Goal: Task Accomplishment & Management: Manage account settings

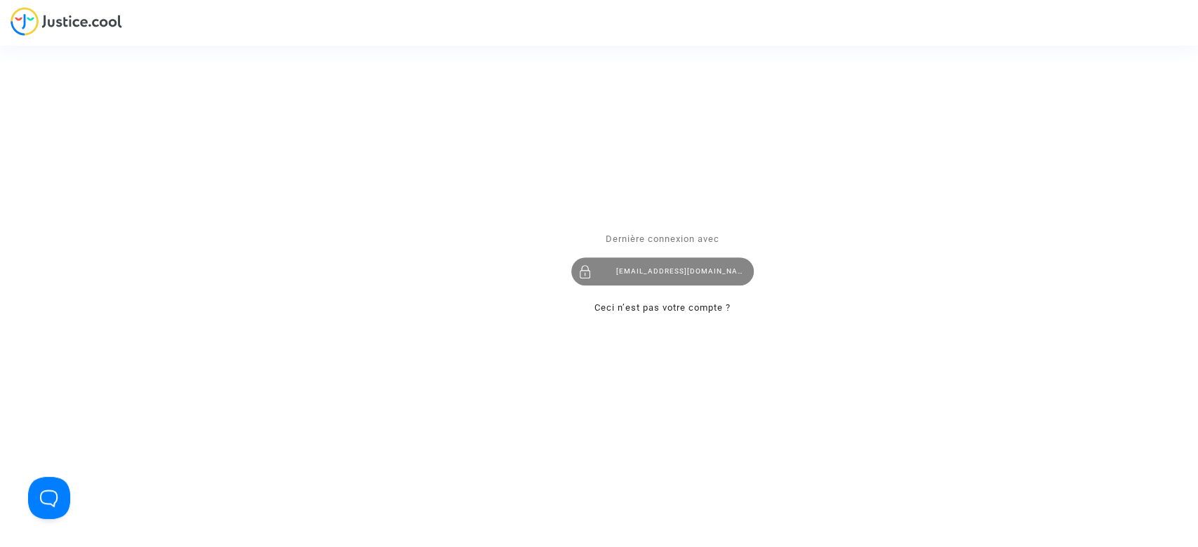
click at [730, 267] on div "[EMAIL_ADDRESS][DOMAIN_NAME]" at bounding box center [662, 272] width 182 height 28
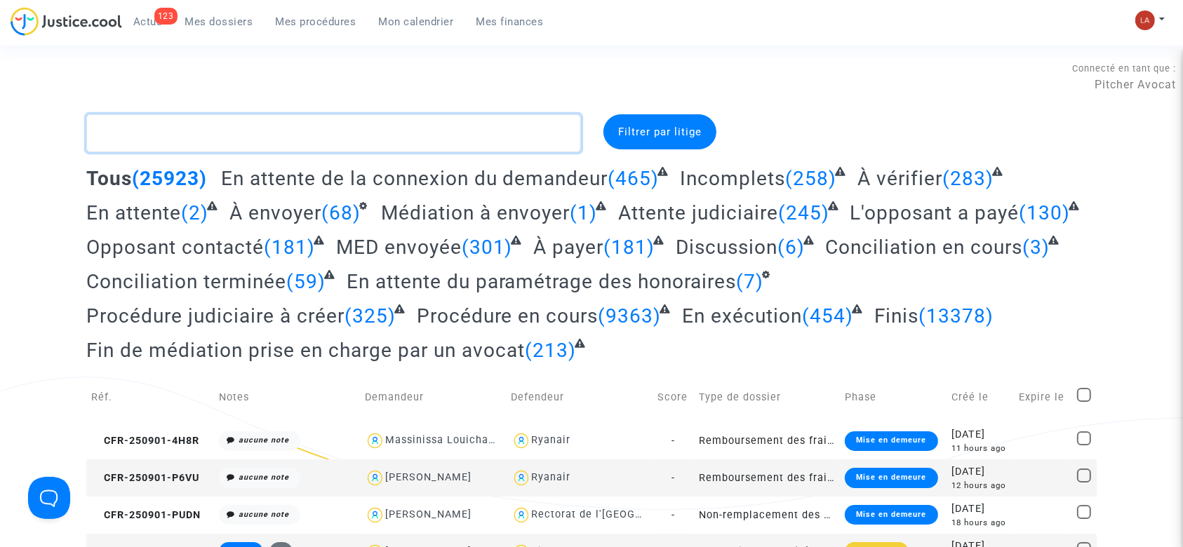
drag, startPoint x: 346, startPoint y: 152, endPoint x: 345, endPoint y: 137, distance: 14.8
click at [346, 152] on textarea at bounding box center [333, 133] width 495 height 38
paste textarea "2VW3"
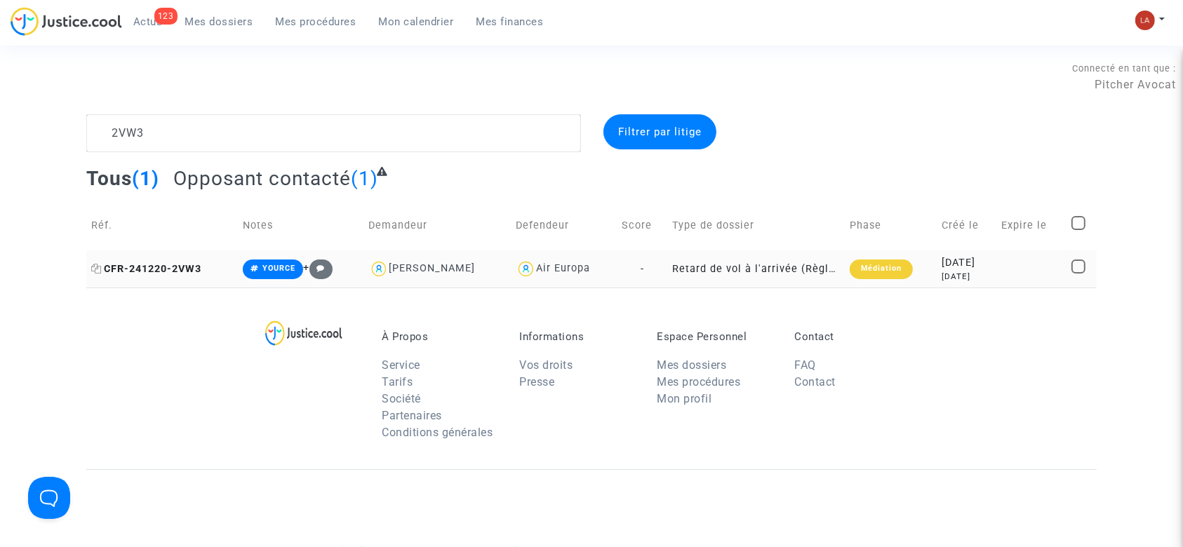
click at [185, 267] on span "CFR-241220-2VW3" at bounding box center [146, 269] width 110 height 12
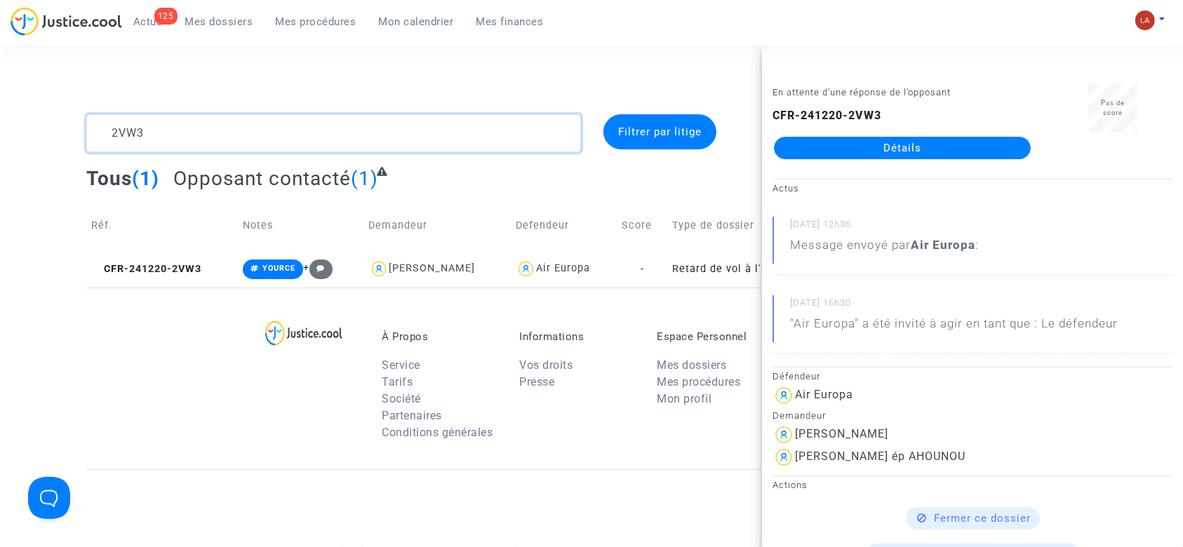
click at [227, 140] on textarea at bounding box center [333, 133] width 495 height 38
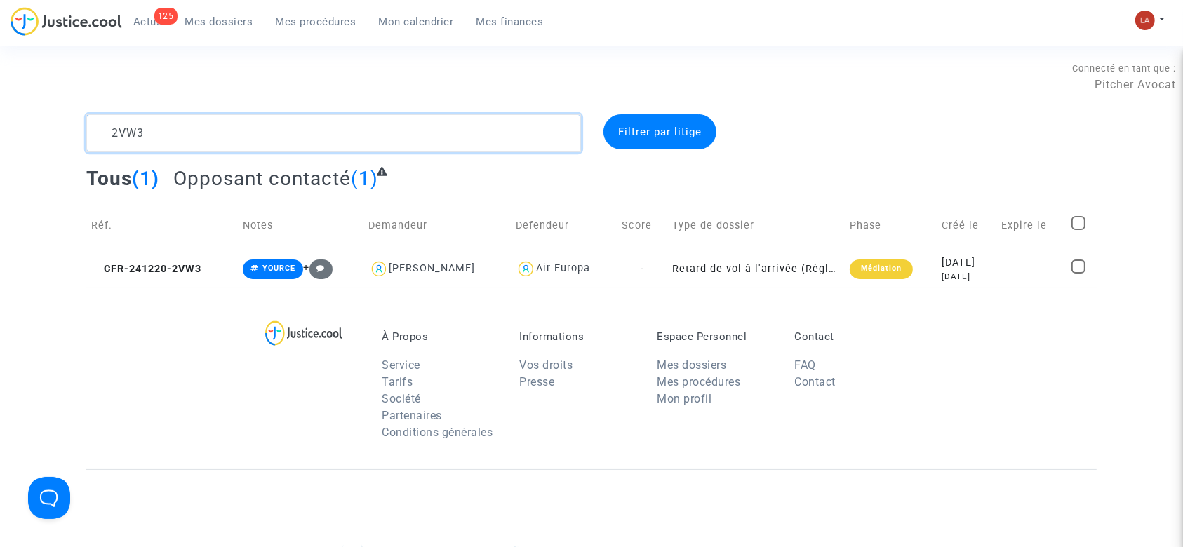
click at [227, 140] on textarea at bounding box center [333, 133] width 495 height 38
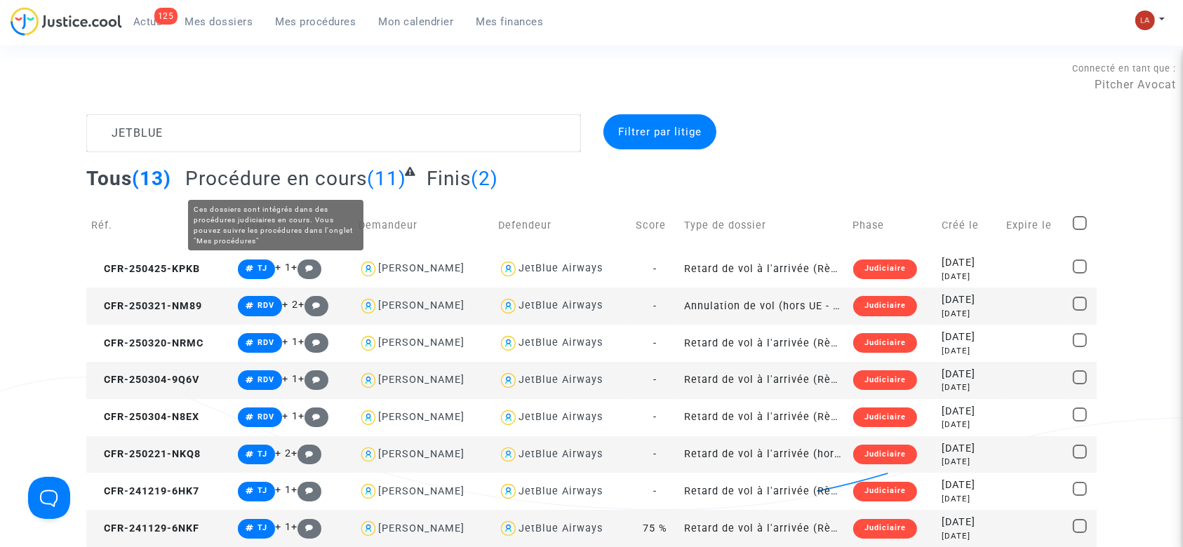
click at [346, 178] on span "Procédure en cours" at bounding box center [276, 178] width 182 height 23
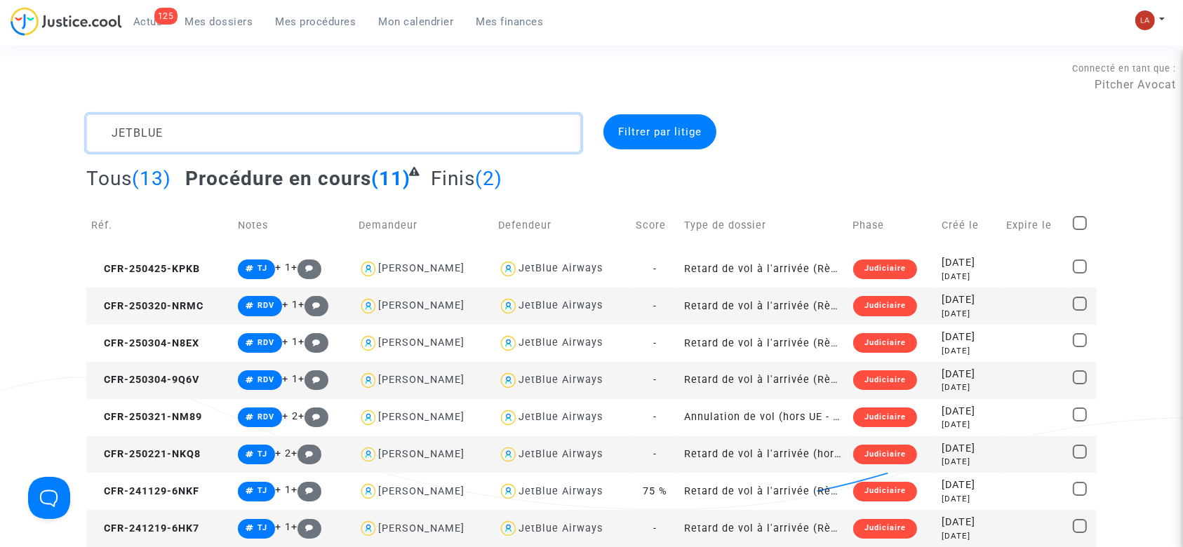
click at [358, 116] on textarea at bounding box center [333, 133] width 495 height 38
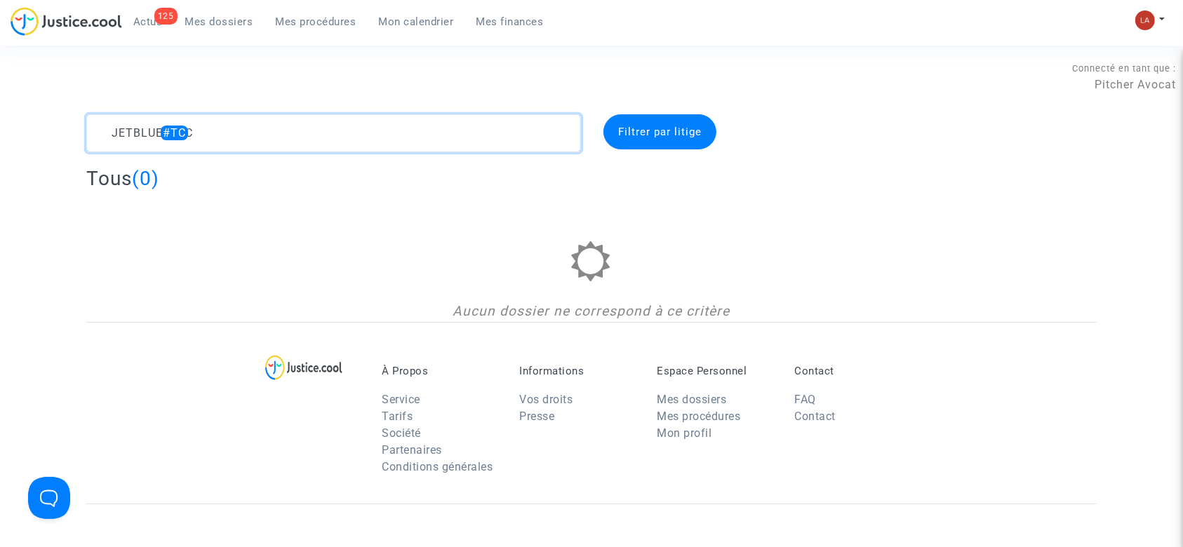
drag, startPoint x: 181, startPoint y: 135, endPoint x: 233, endPoint y: 134, distance: 51.9
click at [233, 134] on textarea at bounding box center [333, 133] width 495 height 38
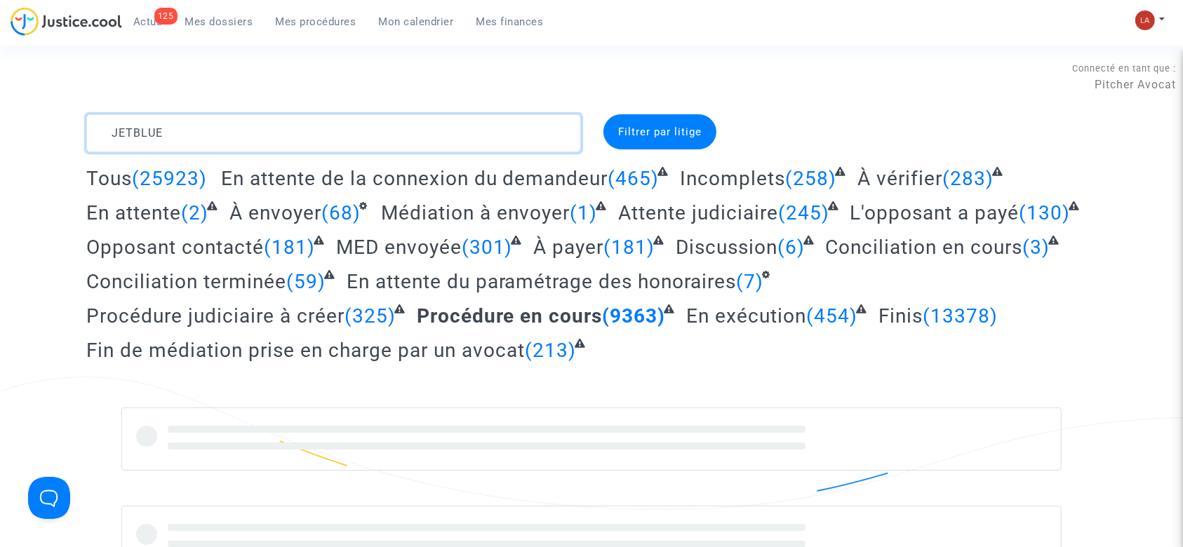
drag, startPoint x: 201, startPoint y: 121, endPoint x: 15, endPoint y: 124, distance: 185.3
click at [15, 124] on div "JETBLUE Filtrer par litige Tous (25923) En attente de la connexion du demandeur…" at bounding box center [591, 390] width 1183 height 553
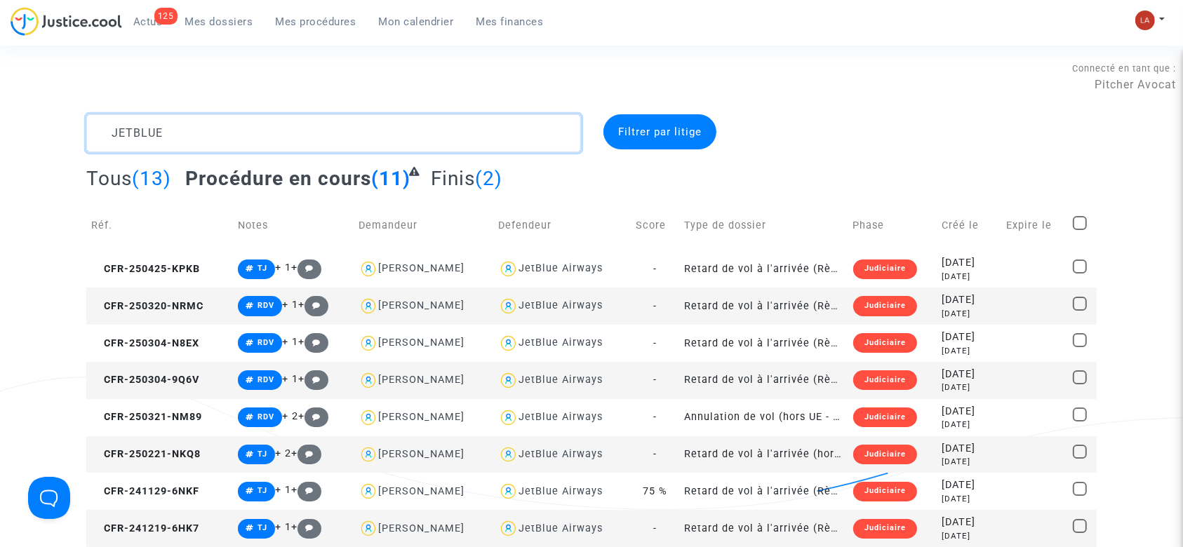
type textarea "JETBLUE"
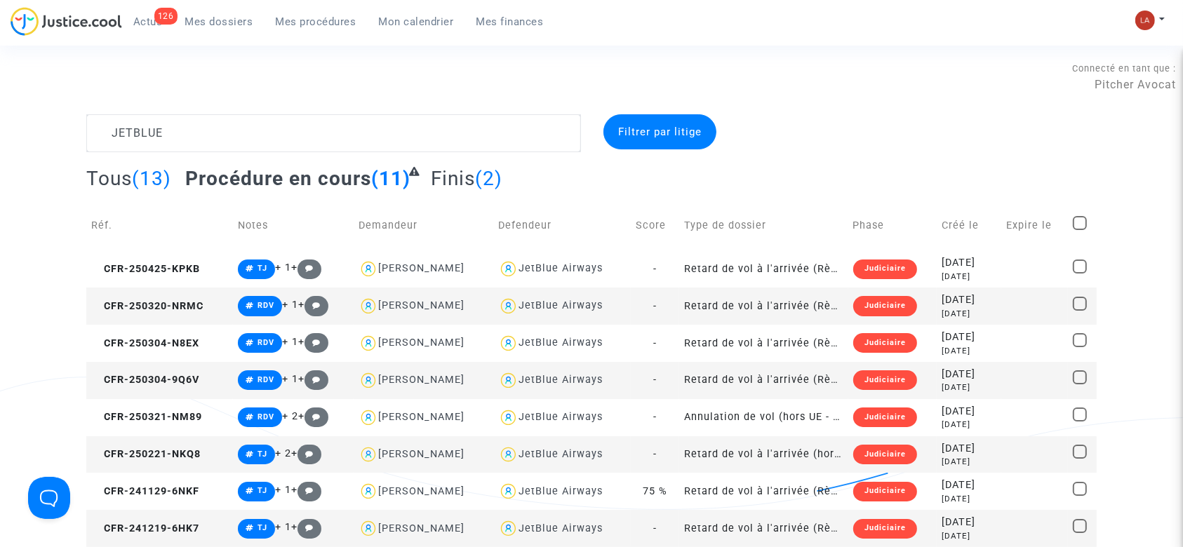
click at [225, 20] on span "Mes dossiers" at bounding box center [219, 21] width 68 height 13
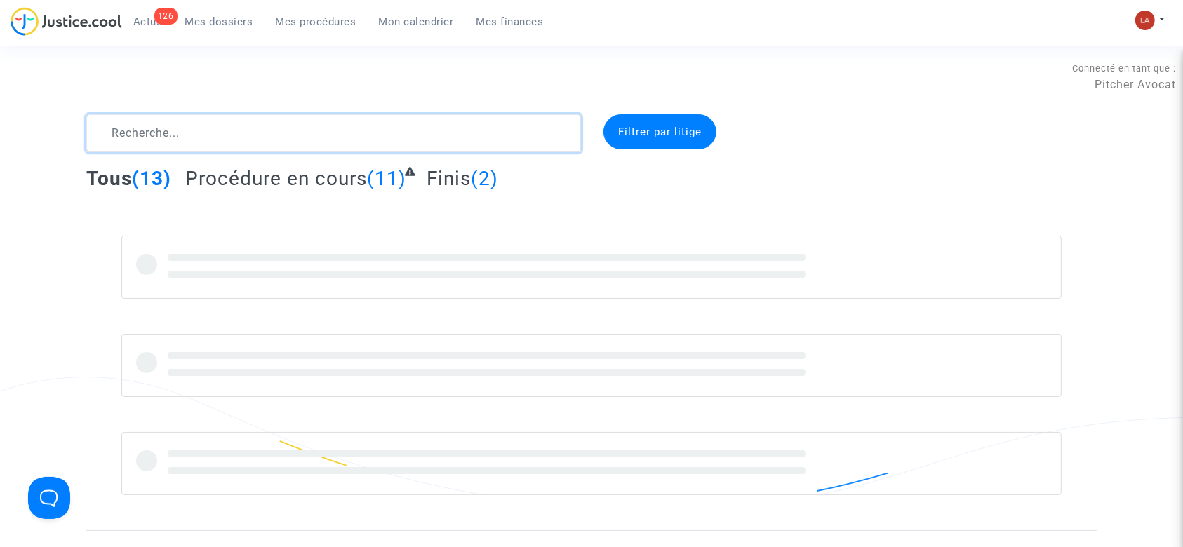
click at [213, 136] on textarea at bounding box center [333, 133] width 495 height 38
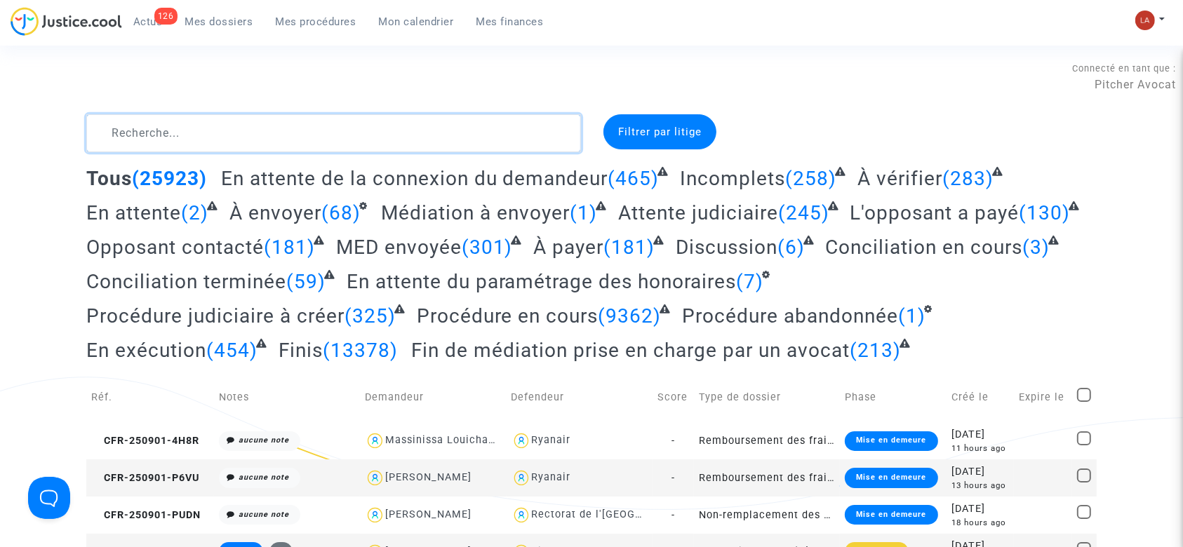
type textarea """
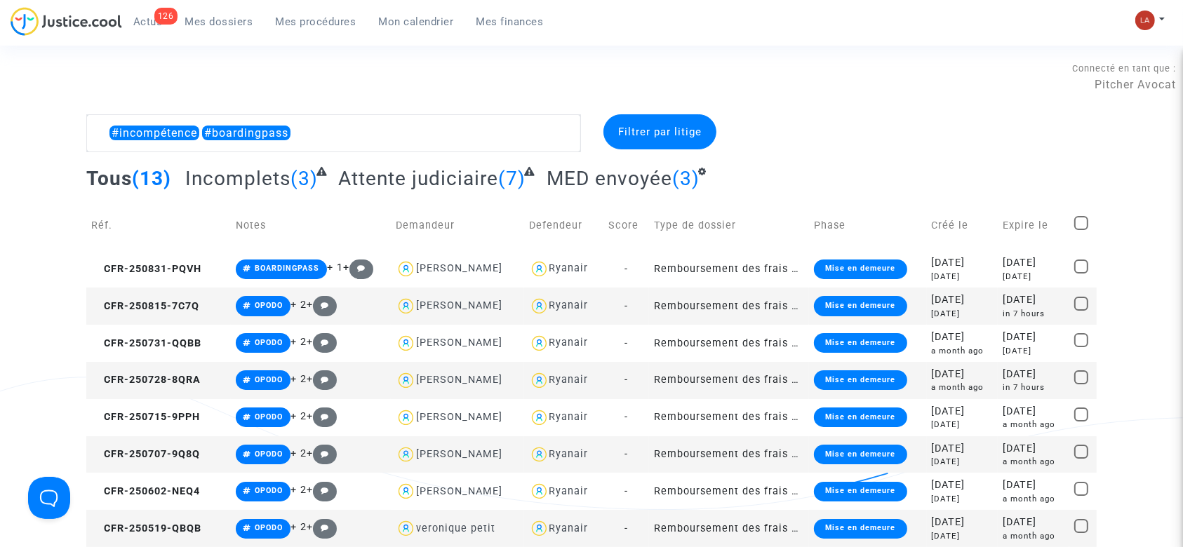
click at [472, 182] on span "Attente judiciaire" at bounding box center [418, 178] width 160 height 23
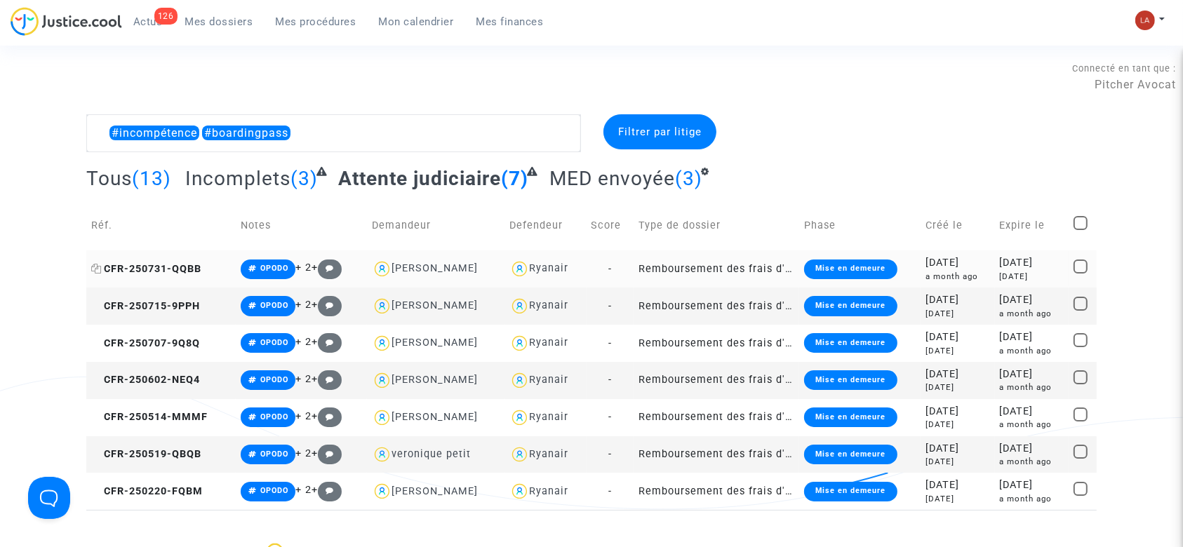
click at [156, 269] on span "CFR-250731-QQBB" at bounding box center [146, 269] width 110 height 12
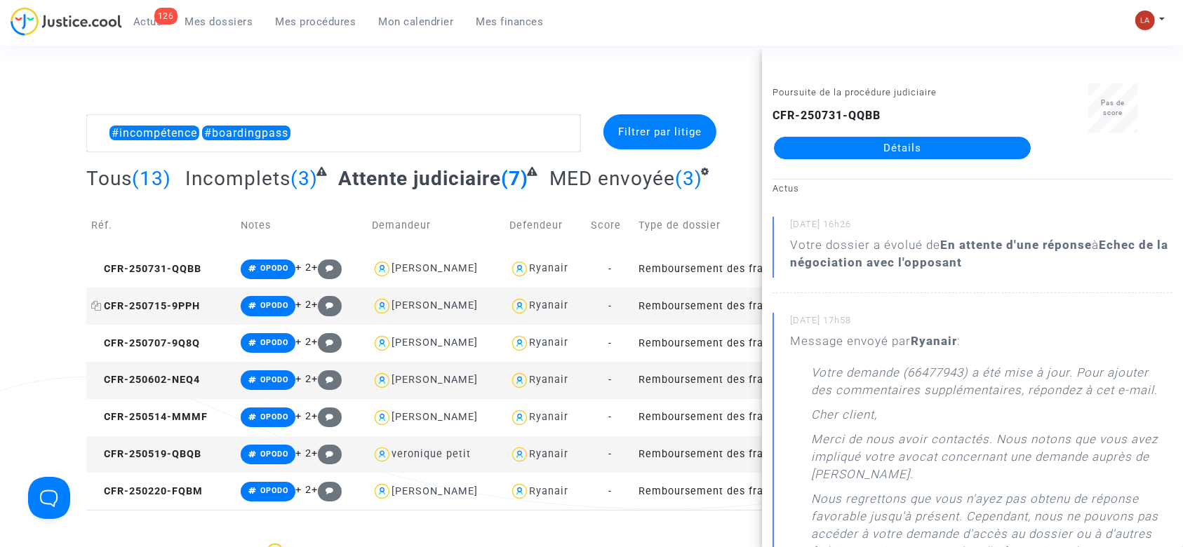
click at [153, 300] on span "CFR-250715-9PPH" at bounding box center [145, 306] width 109 height 12
click at [191, 341] on span "CFR-250707-9Q8Q" at bounding box center [145, 344] width 109 height 12
click at [156, 385] on span "CFR-250602-NEQ4" at bounding box center [145, 380] width 109 height 12
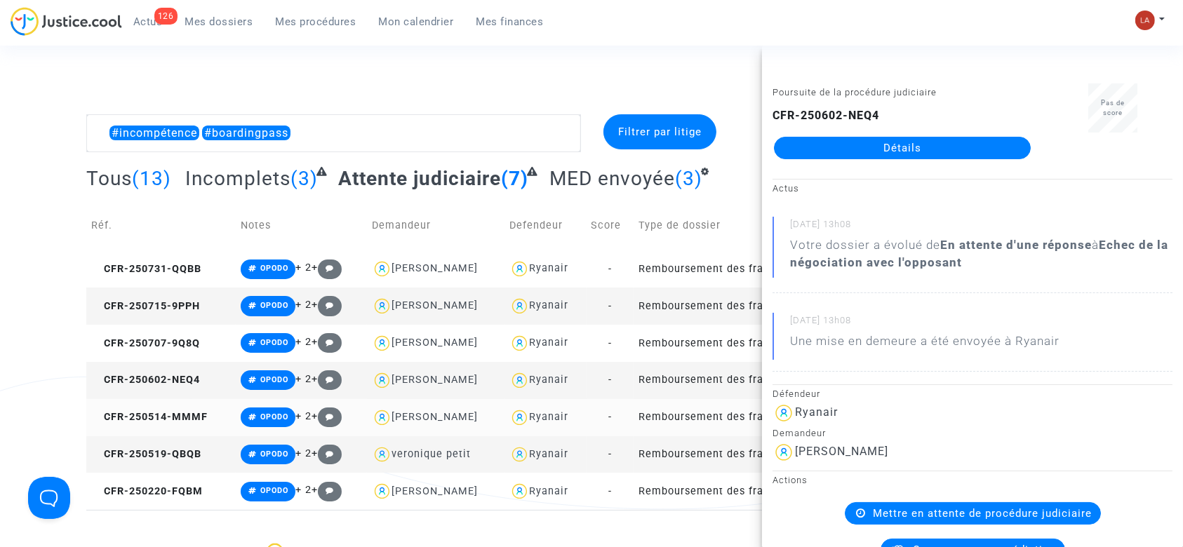
click at [178, 401] on td "CFR-250514-MMMF" at bounding box center [160, 417] width 149 height 37
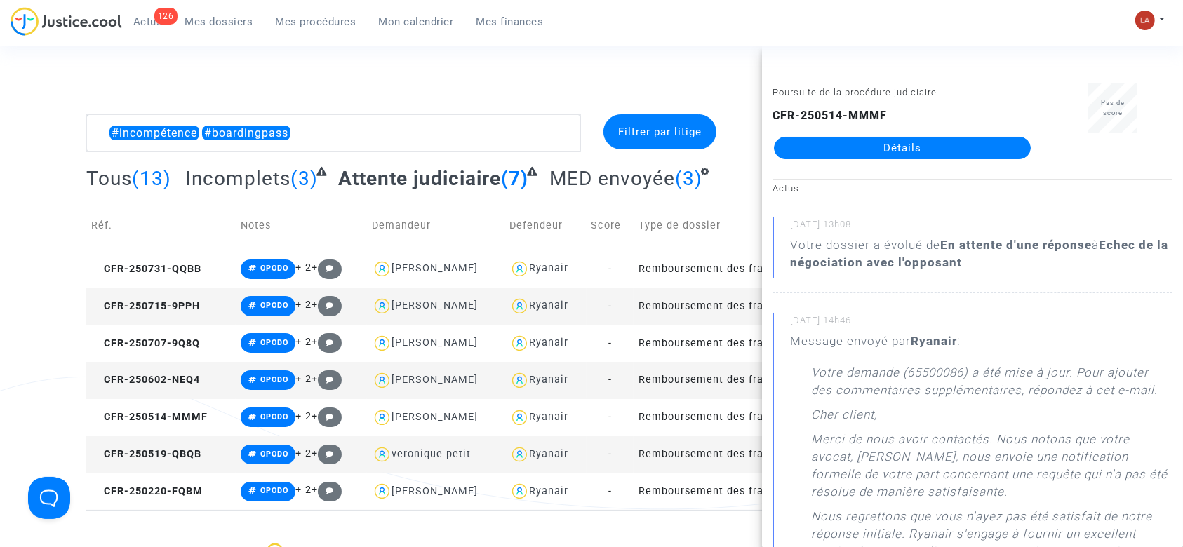
click at [159, 444] on td "CFR-250519-QBQB" at bounding box center [160, 454] width 149 height 37
click at [161, 484] on td "CFR-250220-FQBM" at bounding box center [160, 491] width 149 height 37
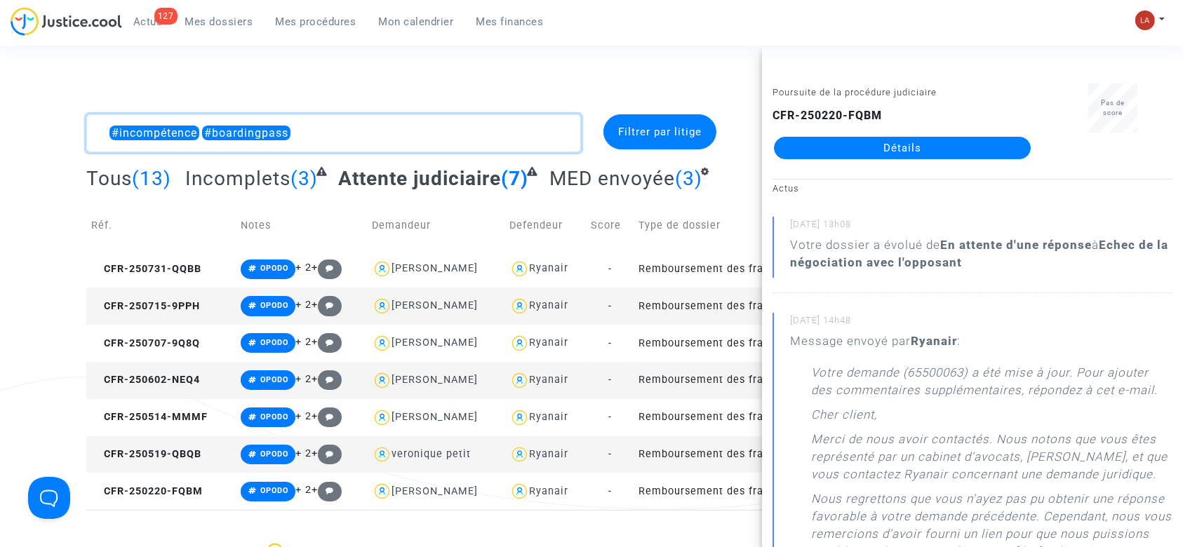
click at [451, 121] on textarea at bounding box center [333, 133] width 495 height 38
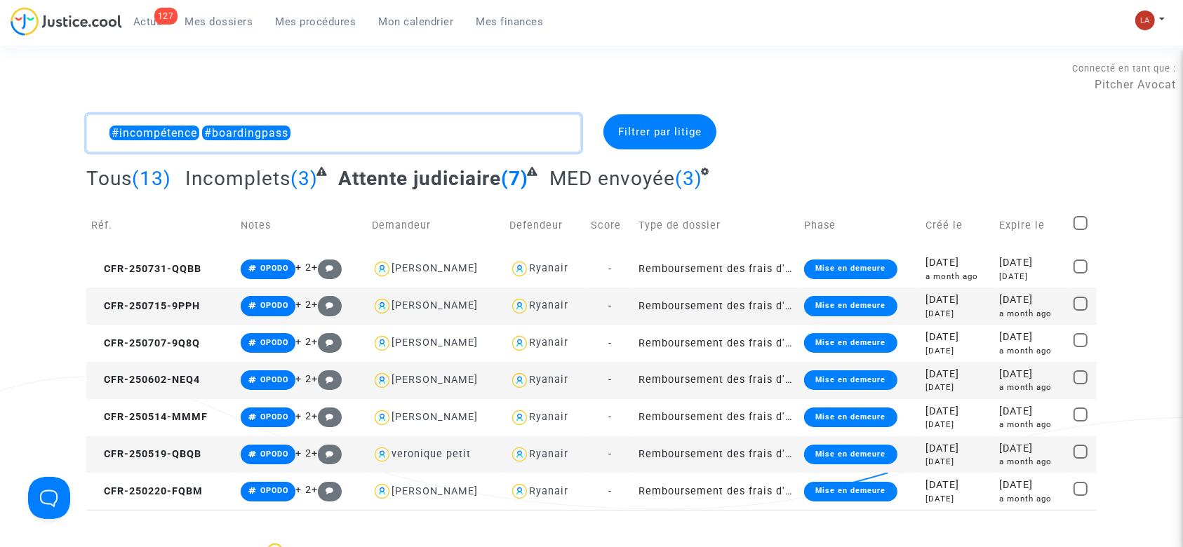
type textarea "#incompétence #boardingpass"
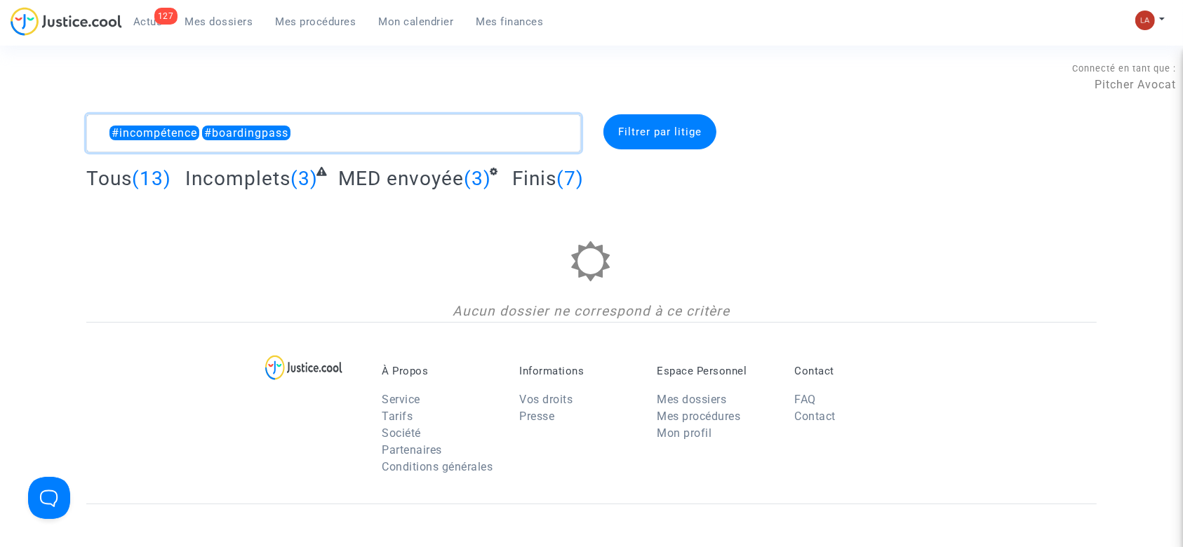
drag, startPoint x: 433, startPoint y: 135, endPoint x: 23, endPoint y: 119, distance: 410.1
click at [23, 119] on div "#incompétence #boardingpass Filtrer par litige Tous (13) Incomplets (3) MED env…" at bounding box center [591, 218] width 1183 height 208
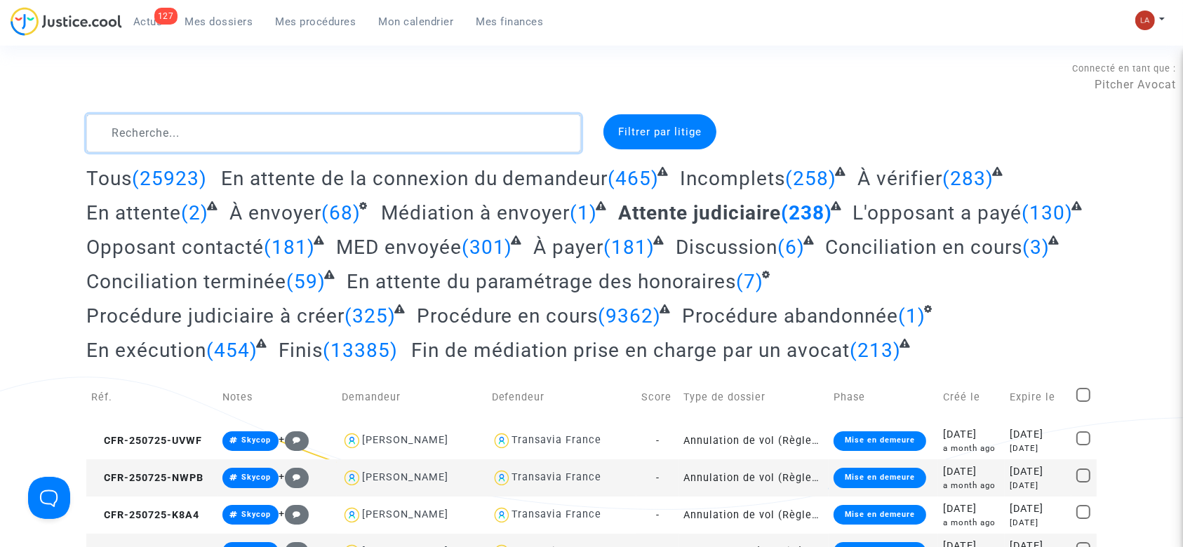
click at [237, 136] on textarea at bounding box center [333, 133] width 495 height 38
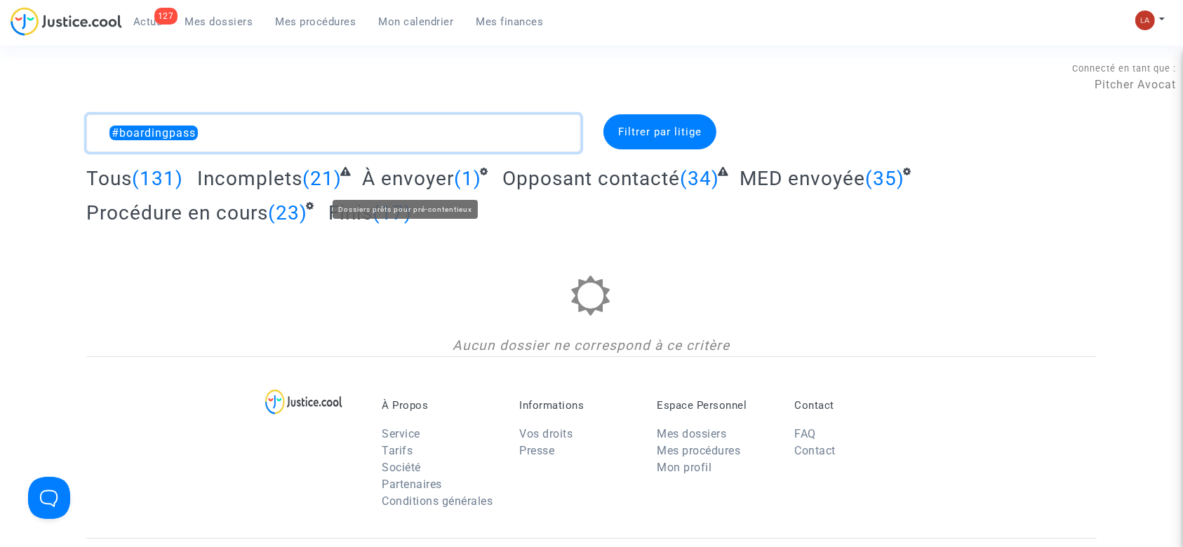
type textarea "#boardingpass"
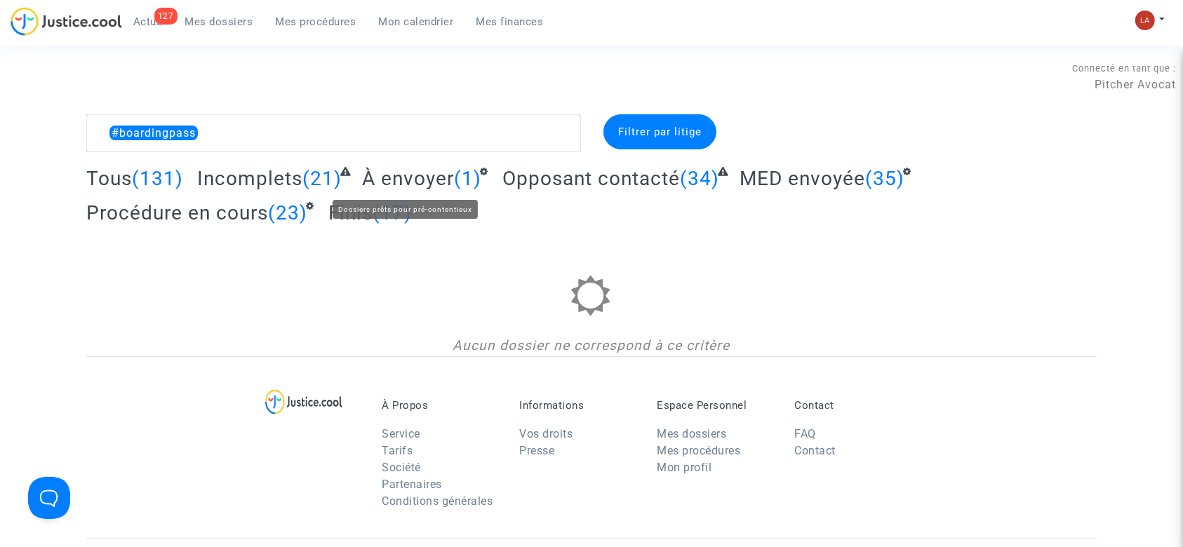
click at [443, 183] on span "À envoyer" at bounding box center [408, 178] width 92 height 23
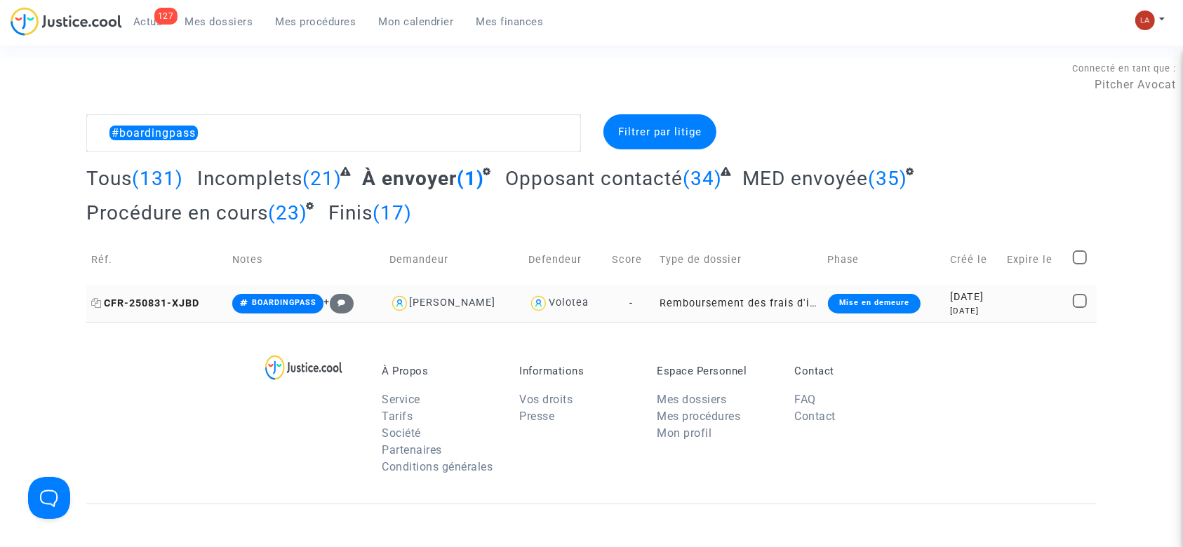
click at [159, 308] on span "CFR-250831-XJBD" at bounding box center [145, 304] width 108 height 12
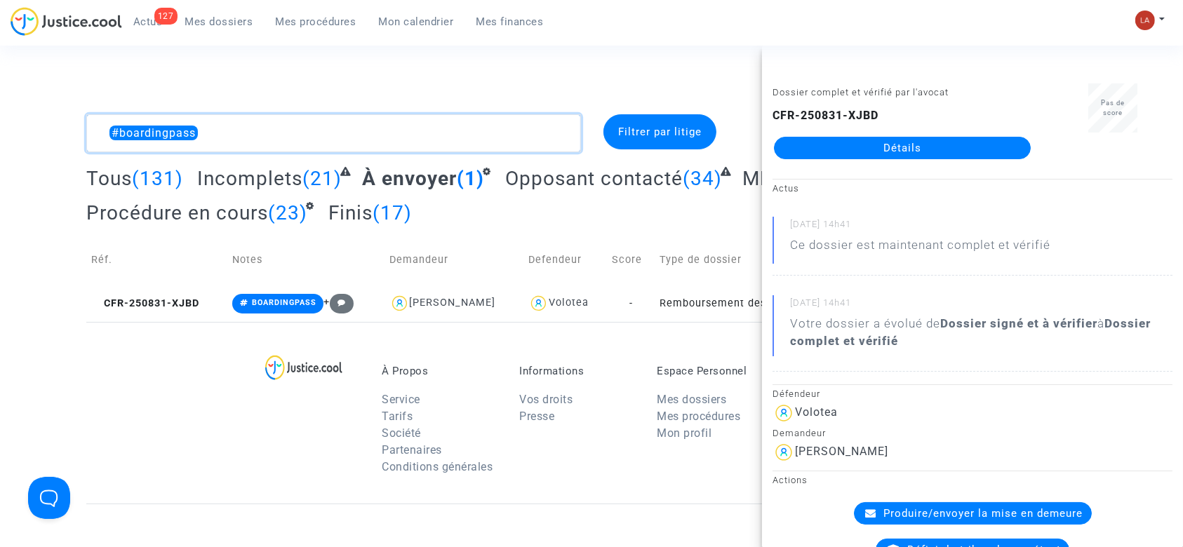
drag, startPoint x: 232, startPoint y: 128, endPoint x: 14, endPoint y: 123, distance: 218.3
click at [14, 123] on div "#boardingpass Filtrer par litige Tous (131) Incomplets (21) À envoyer (1) Oppos…" at bounding box center [591, 218] width 1183 height 208
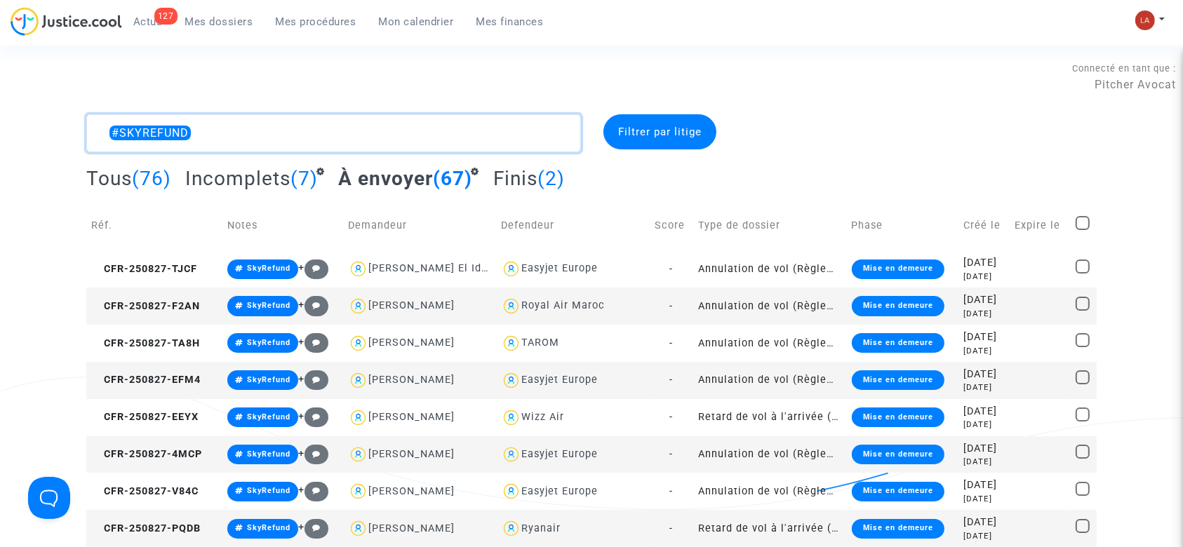
type textarea "#SKYREFUND"
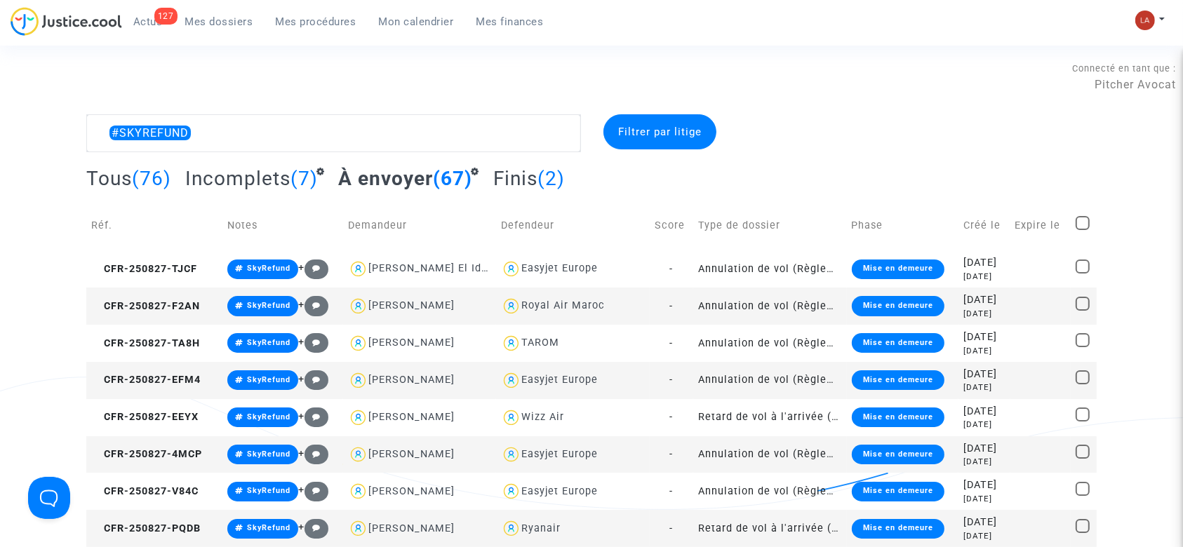
click at [935, 147] on div at bounding box center [936, 133] width 344 height 38
click at [164, 263] on span "CFR-250827-TJCF" at bounding box center [144, 269] width 106 height 12
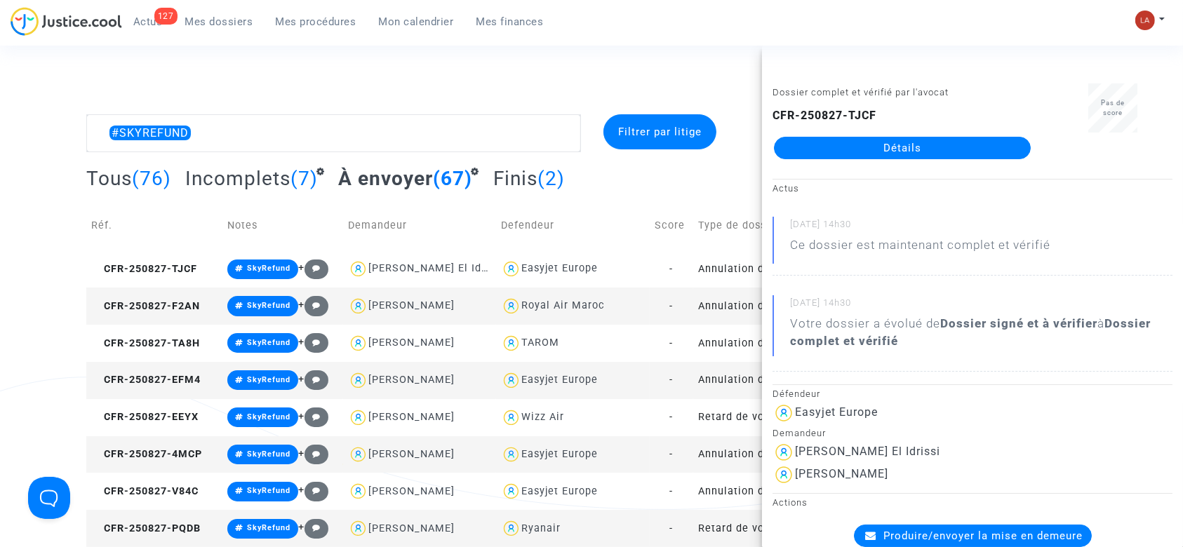
click at [723, 60] on div "Connecté en tant que : Pitcher Avocat" at bounding box center [588, 77] width 1176 height 34
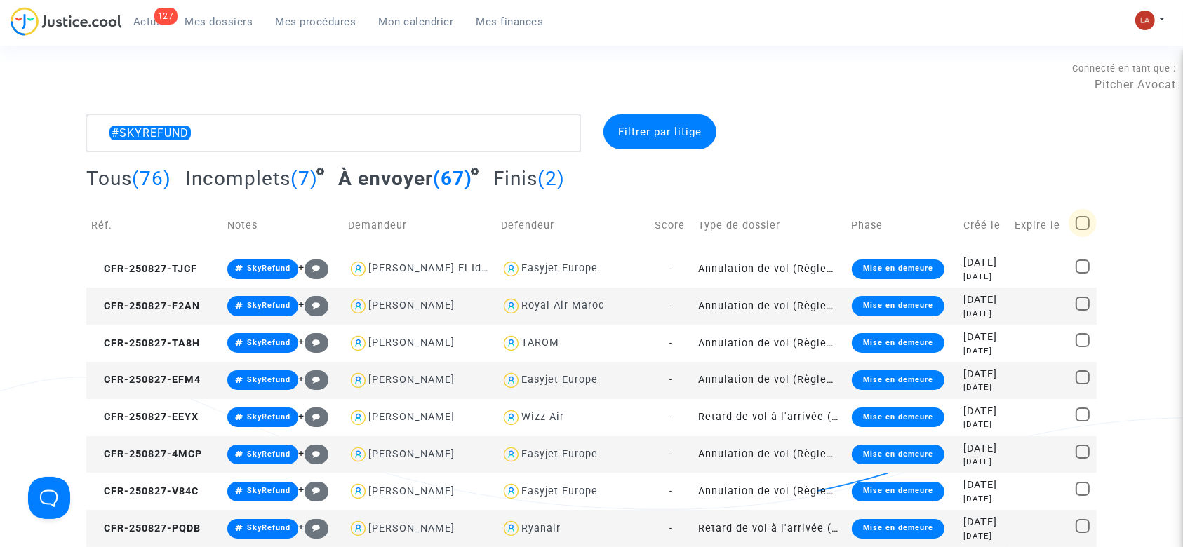
click at [1079, 226] on span at bounding box center [1083, 223] width 14 height 14
click at [1082, 230] on input "checkbox" at bounding box center [1082, 230] width 1 height 1
checkbox input "true"
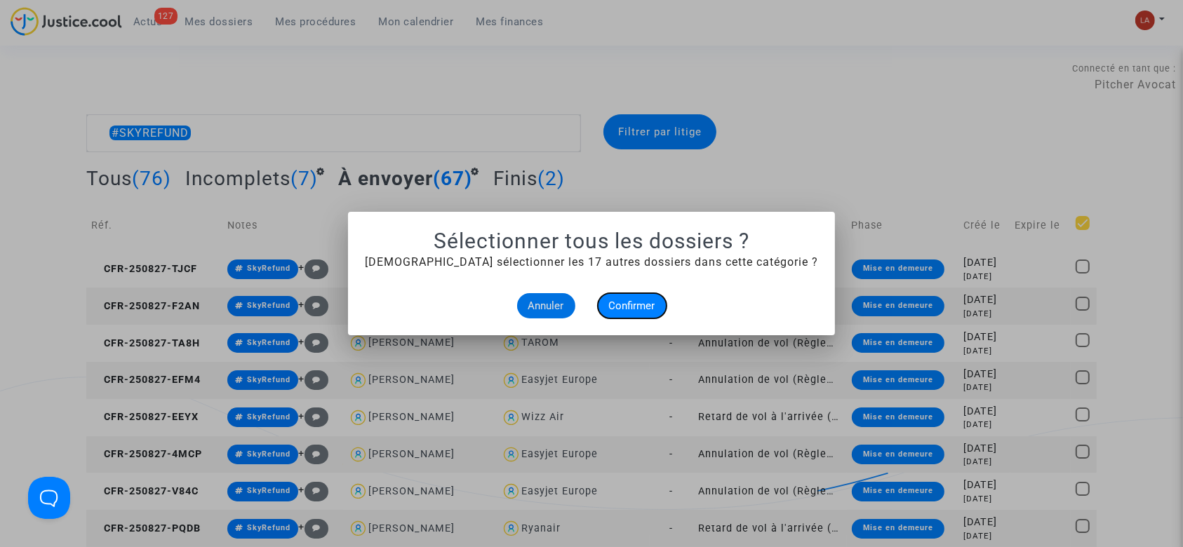
click at [633, 307] on span "Confirmer" at bounding box center [632, 306] width 46 height 13
checkbox input "true"
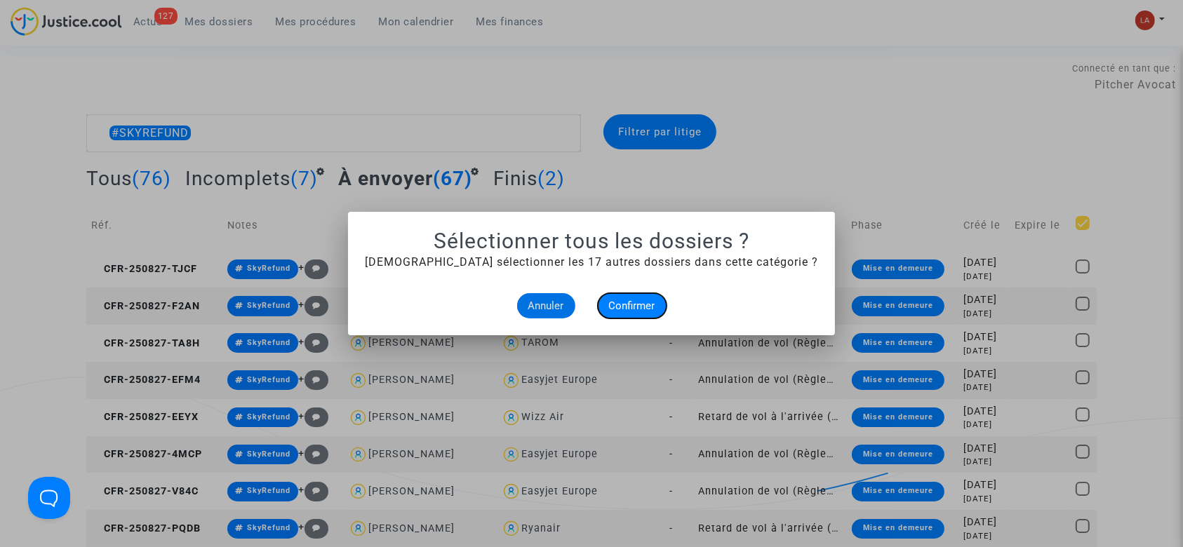
checkbox input "true"
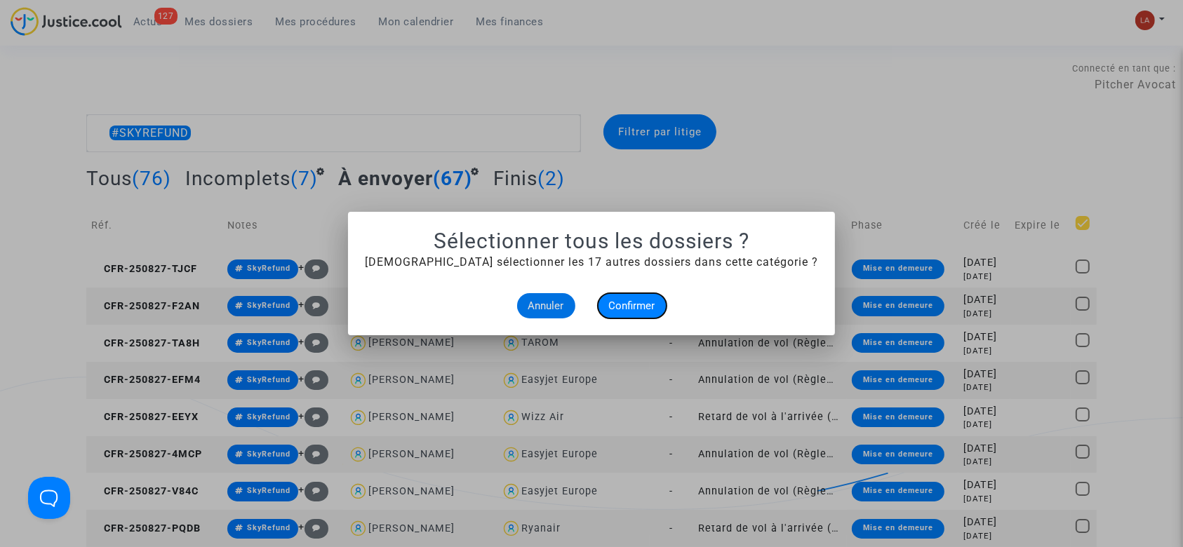
checkbox input "true"
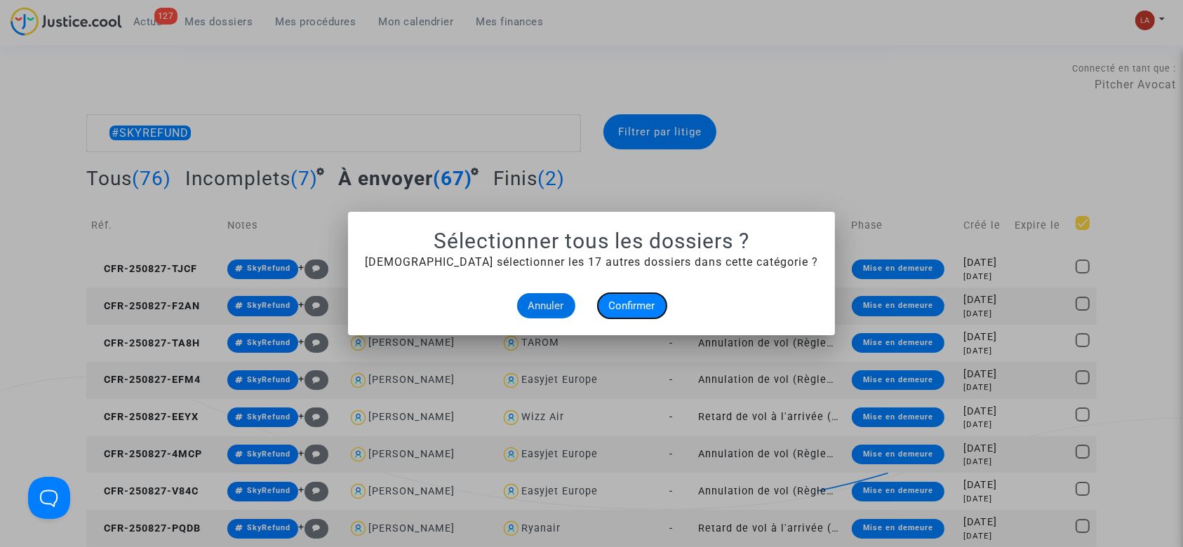
checkbox input "true"
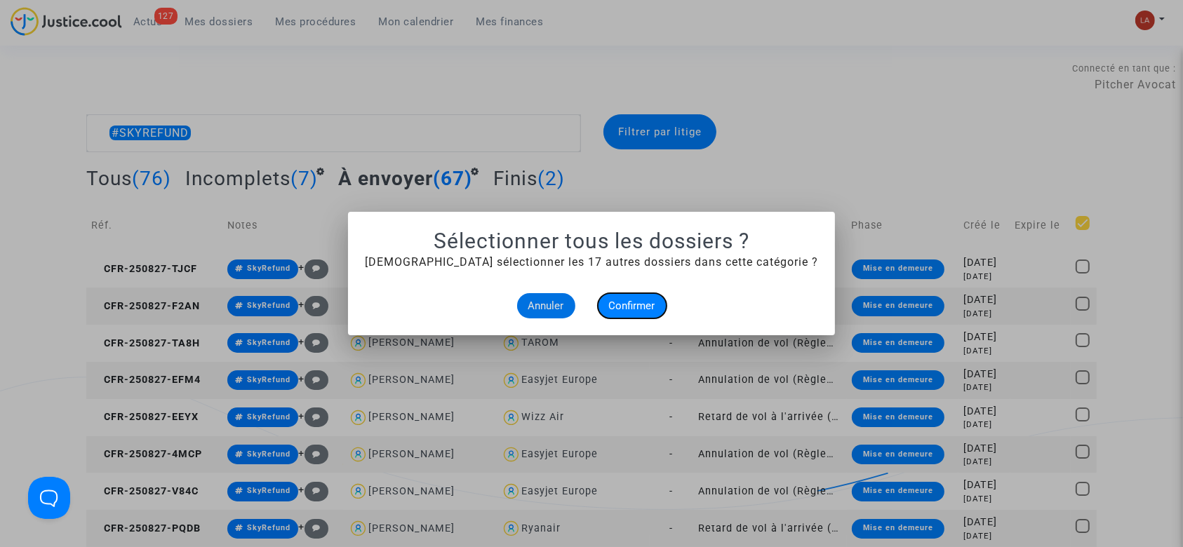
checkbox input "true"
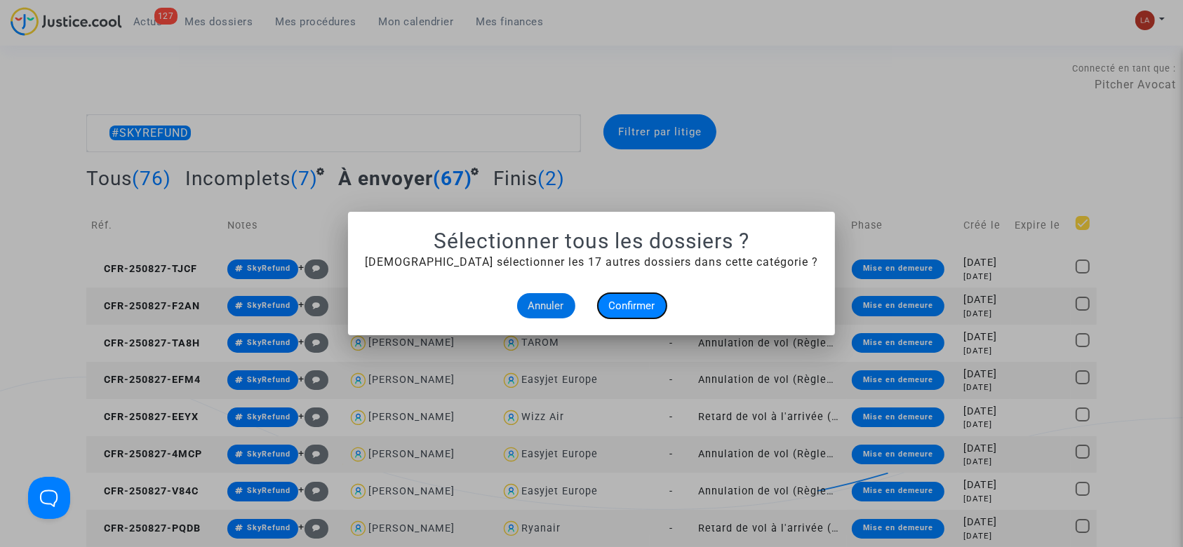
checkbox input "true"
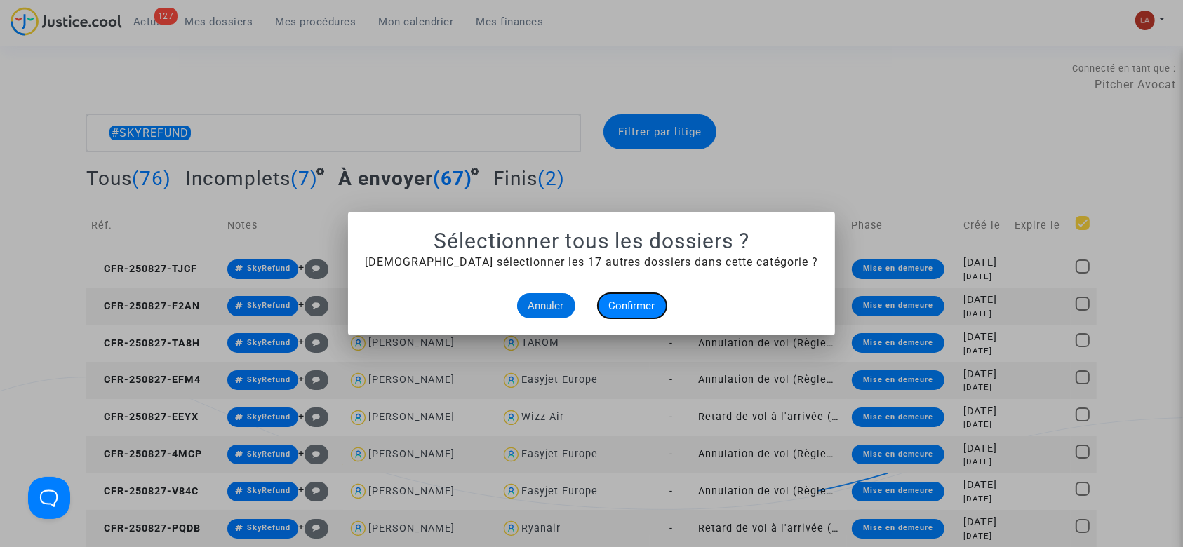
checkbox input "true"
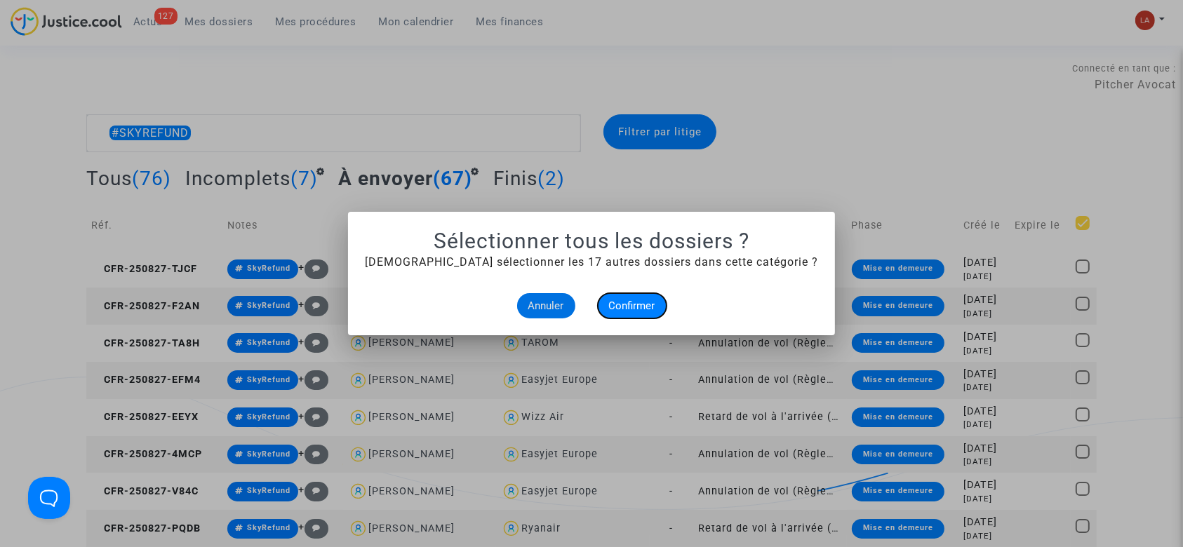
checkbox input "true"
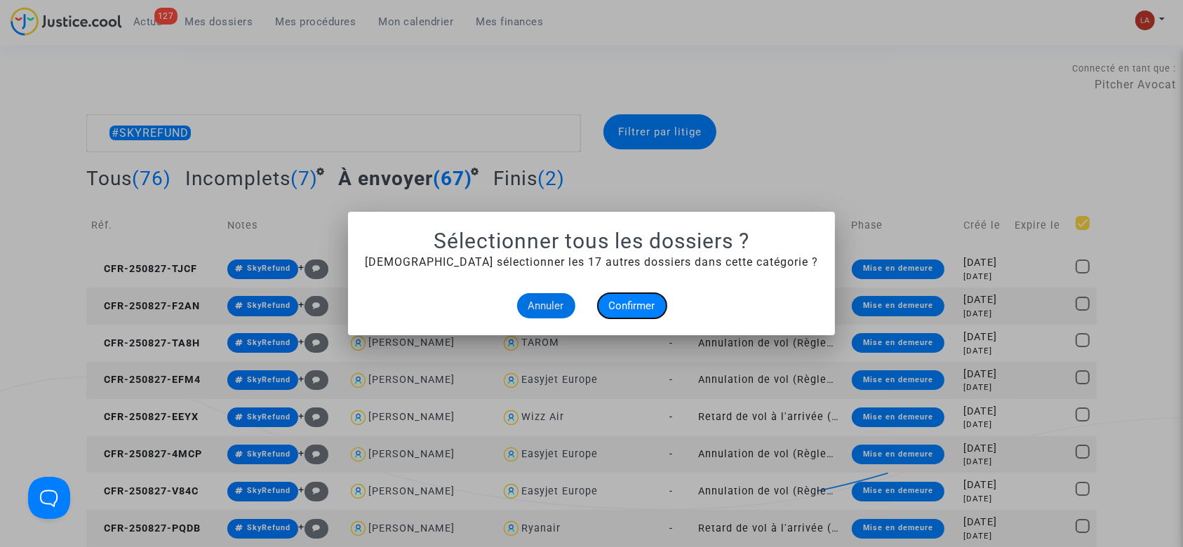
checkbox input "true"
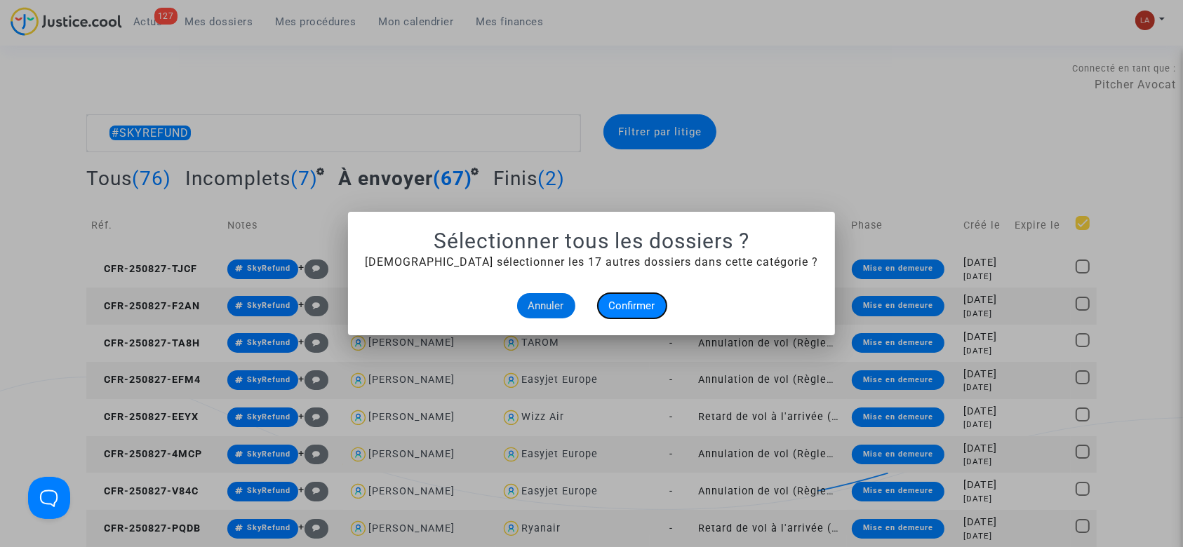
checkbox input "true"
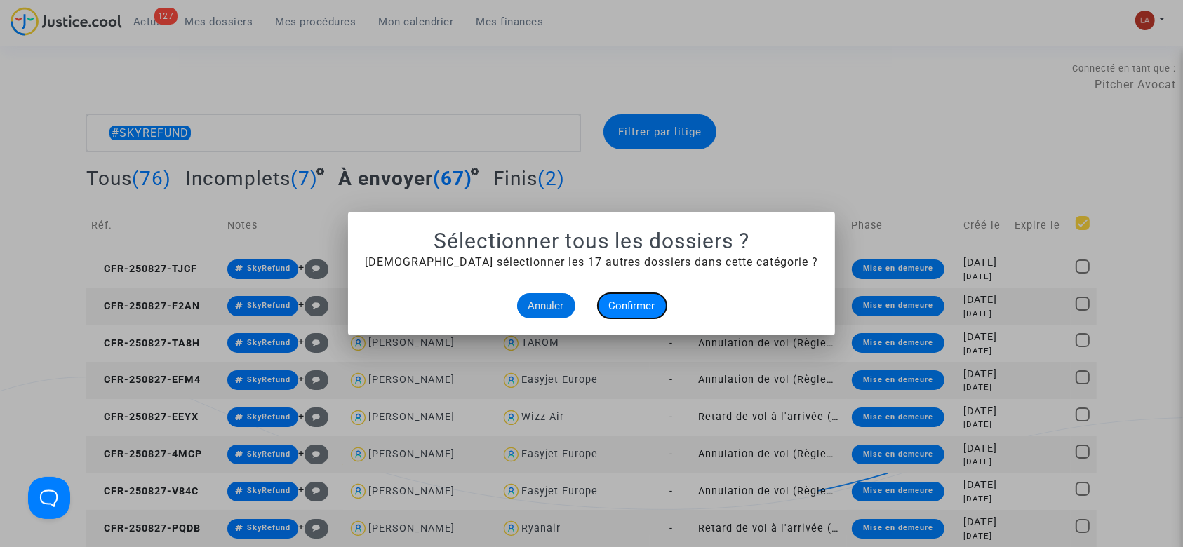
checkbox input "true"
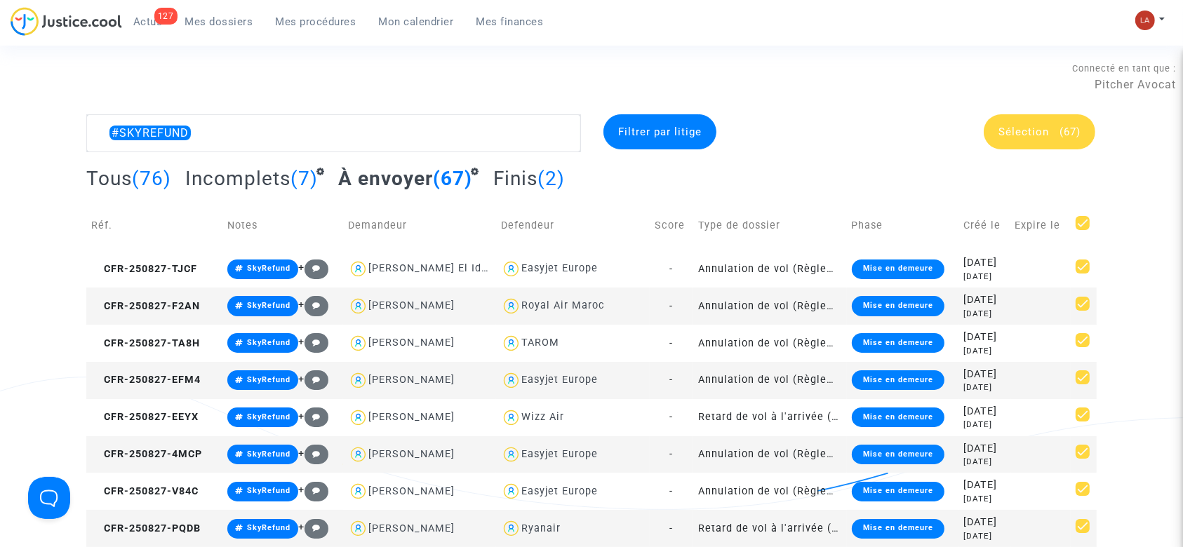
click at [1064, 135] on span "(67)" at bounding box center [1070, 132] width 21 height 13
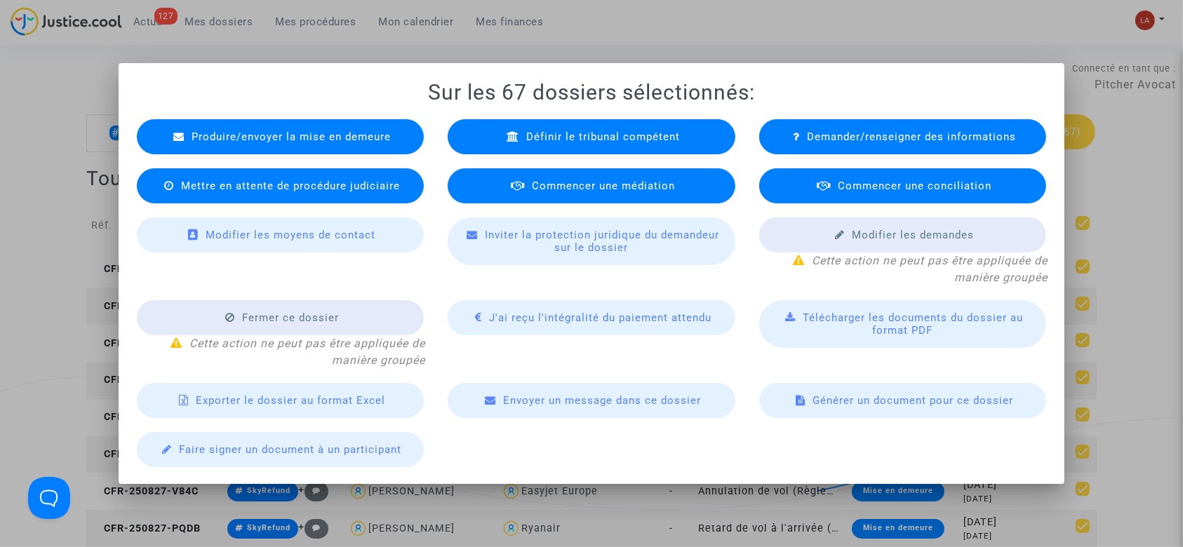
click at [347, 134] on span "Produire/envoyer la mise en demeure" at bounding box center [291, 137] width 199 height 13
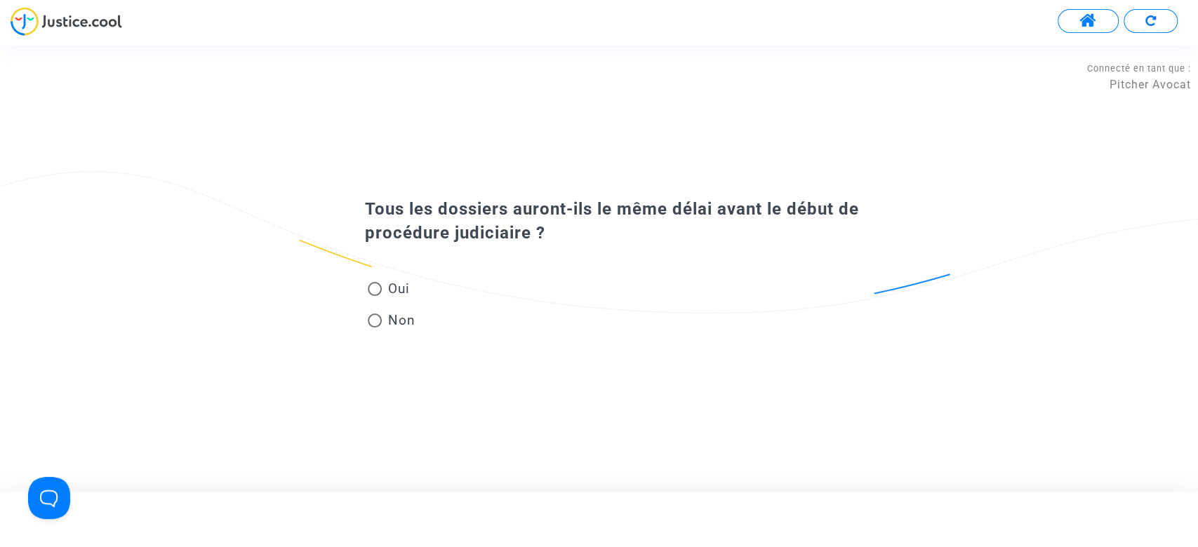
click at [399, 287] on span "Oui" at bounding box center [395, 288] width 27 height 19
click at [375, 296] on input "Oui" at bounding box center [374, 296] width 1 height 1
radio input "true"
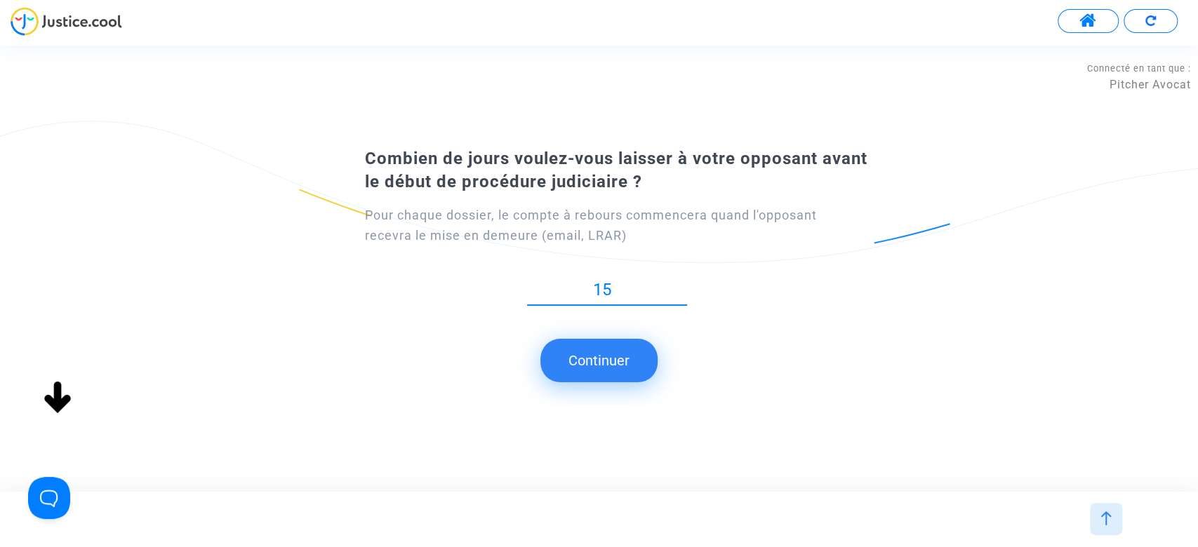
click at [651, 367] on button "Continuer" at bounding box center [598, 361] width 117 height 44
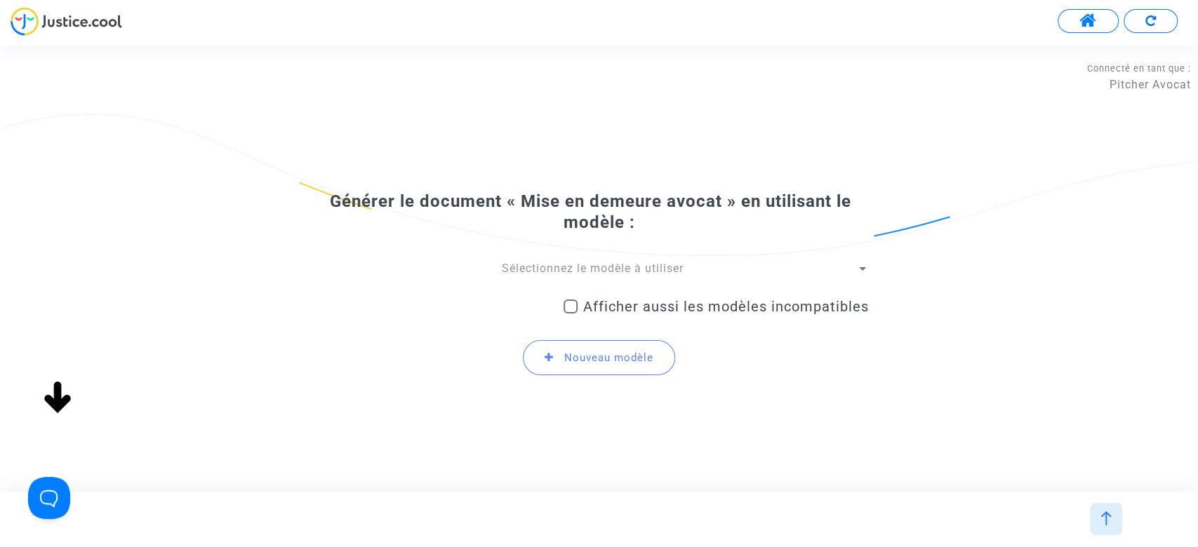
click at [580, 269] on span "Sélectionnez le modèle à utiliser" at bounding box center [593, 268] width 182 height 13
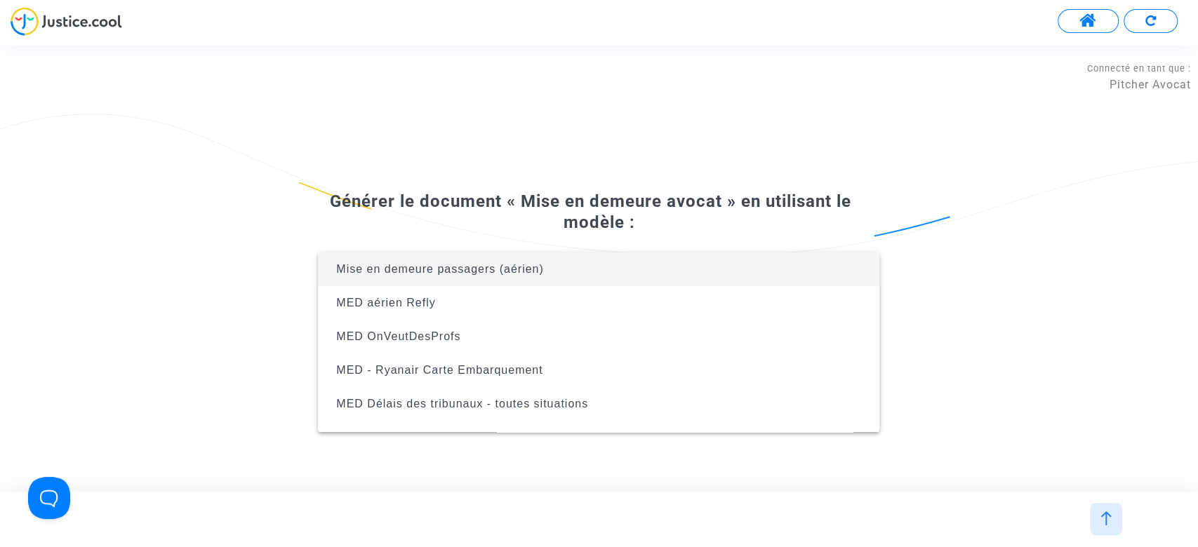
click at [215, 317] on div at bounding box center [599, 273] width 1198 height 547
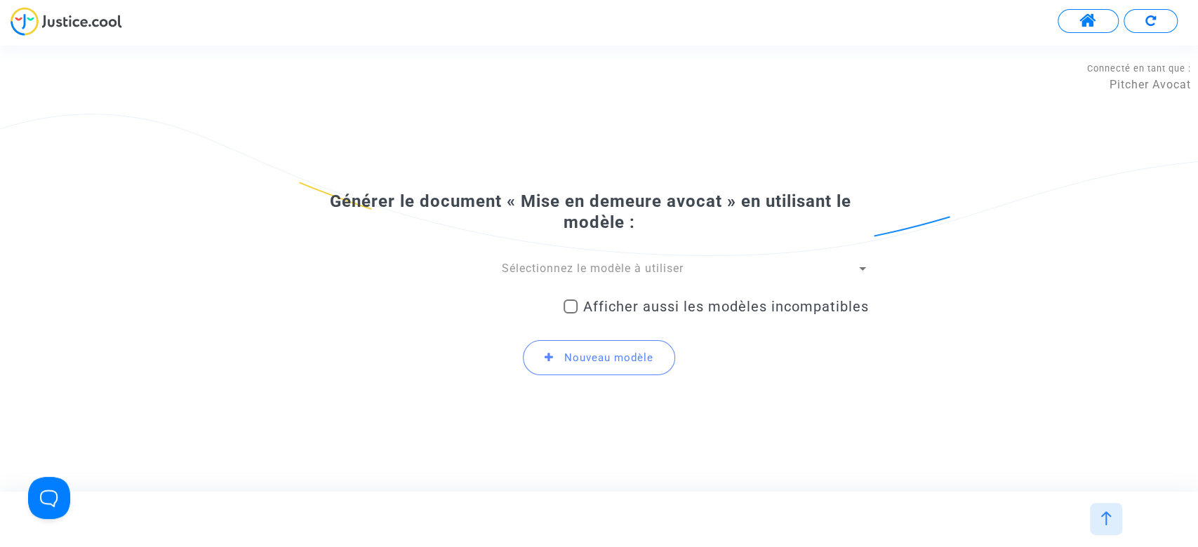
click at [570, 363] on span "Nouveau modèle" at bounding box center [608, 358] width 89 height 13
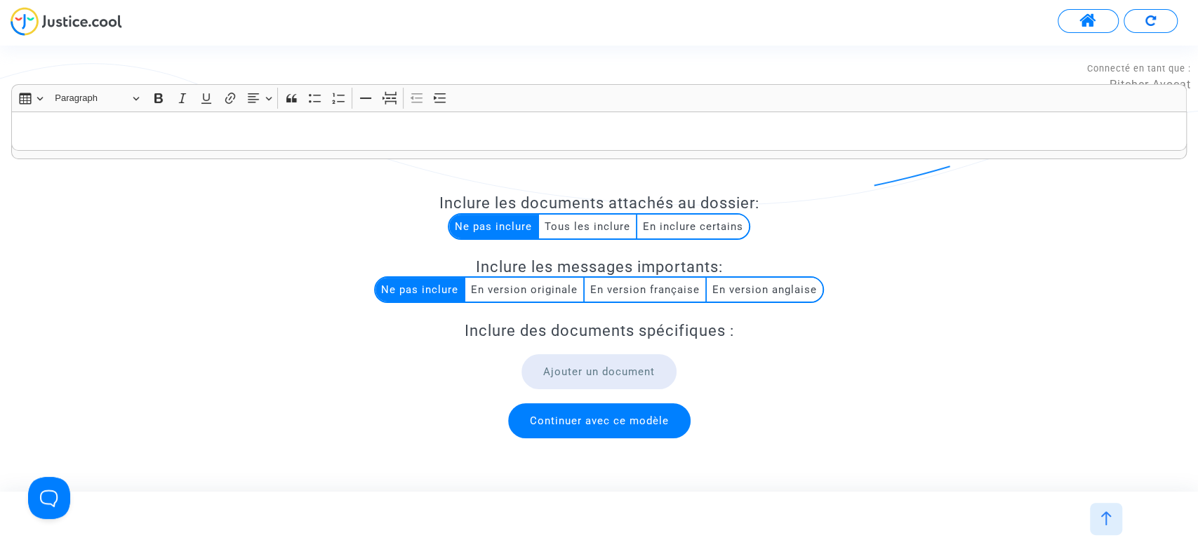
click at [238, 138] on p "Rich Text Editor, main" at bounding box center [599, 132] width 1161 height 18
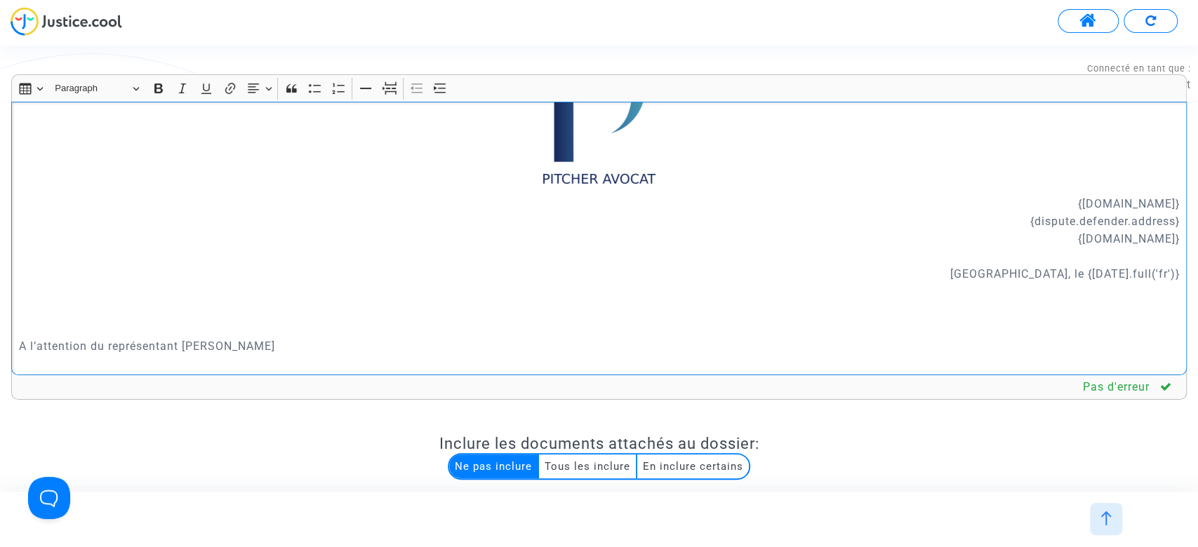
scroll to position [88, 0]
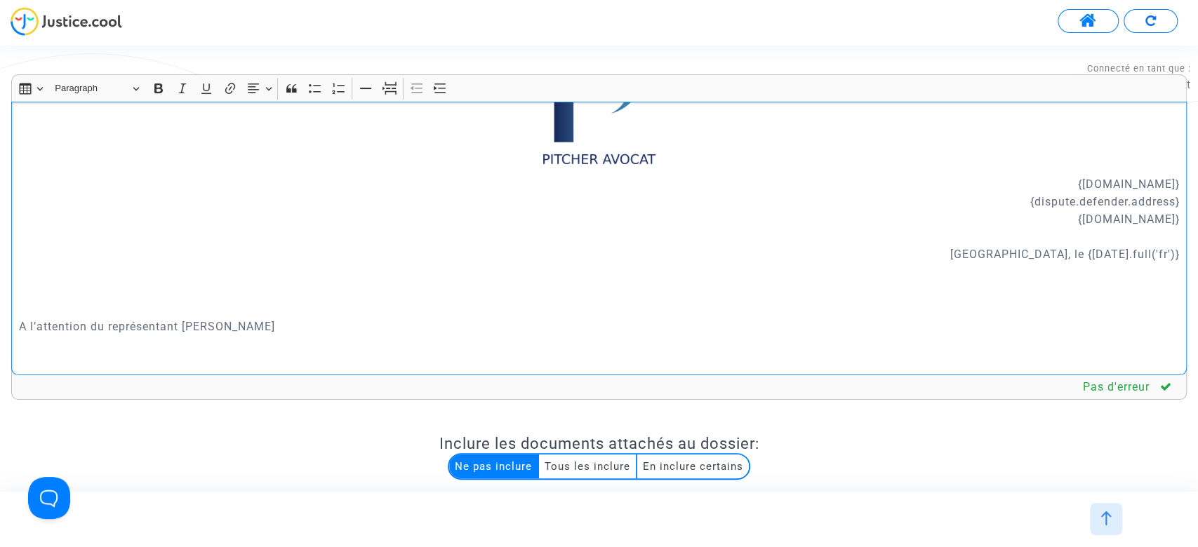
click at [58, 361] on p "Rich Text Editor, main" at bounding box center [599, 366] width 1161 height 18
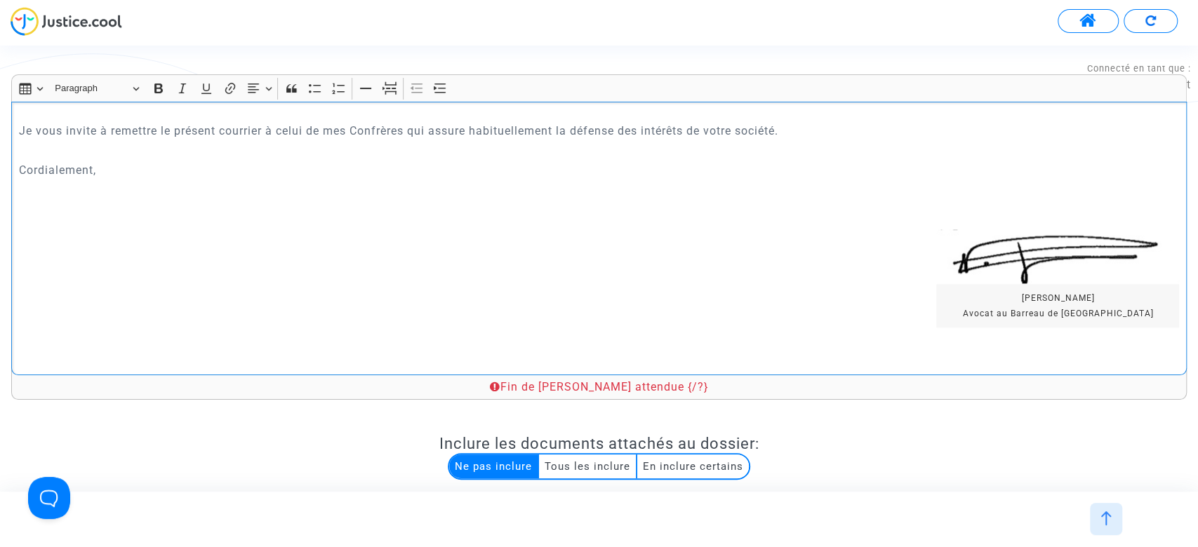
scroll to position [1010, 0]
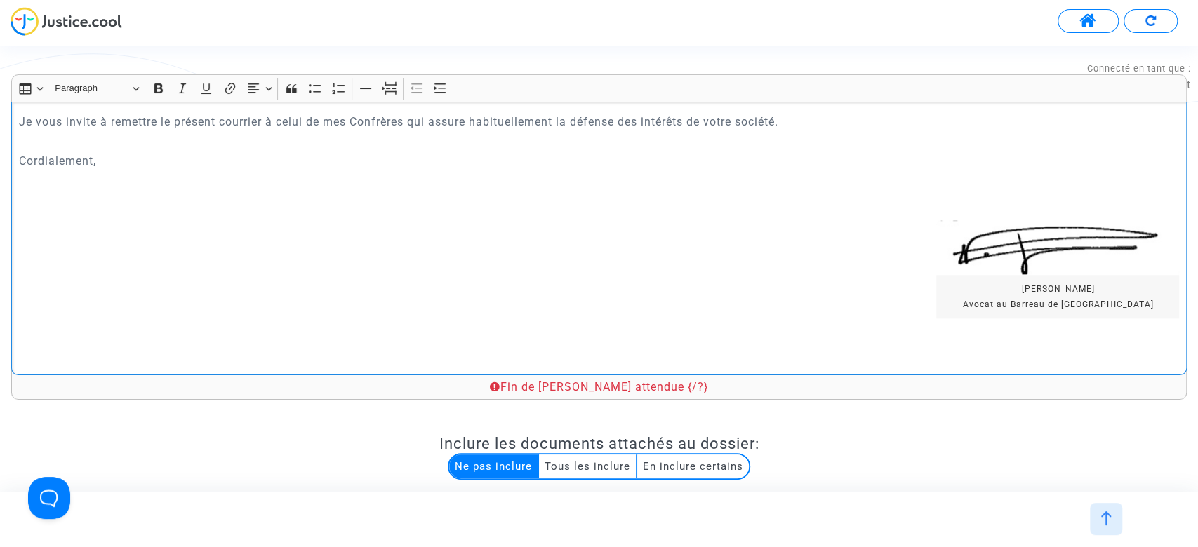
click at [784, 345] on p "Rich Text Editor, main" at bounding box center [616, 337] width 1128 height 18
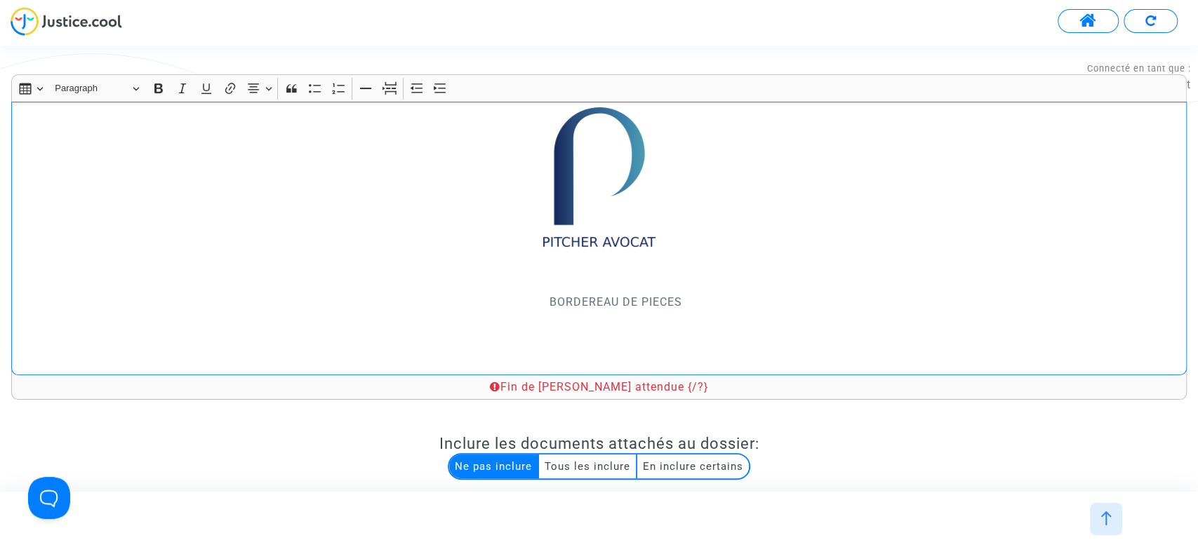
scroll to position [208, 0]
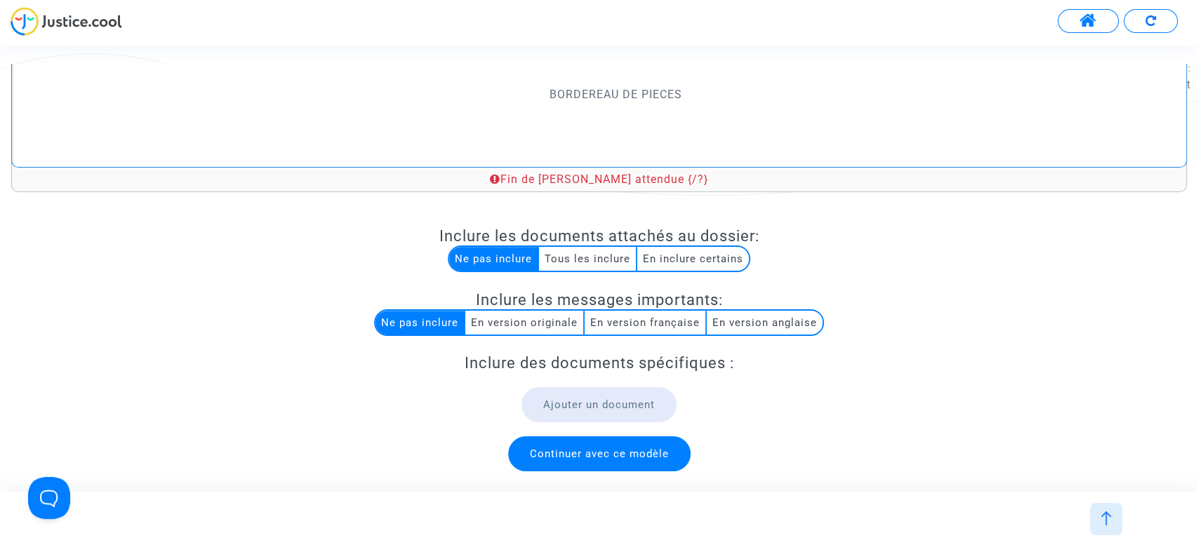
click at [589, 133] on p "BORDEREAU DE PIECES" at bounding box center [616, 95] width 1128 height 88
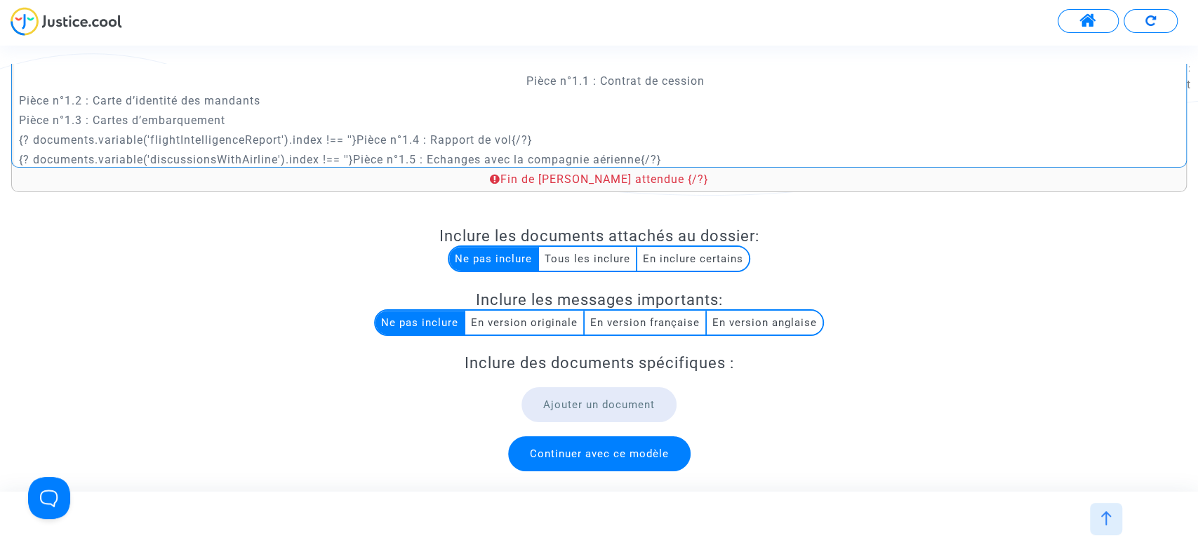
click at [500, 181] on icon at bounding box center [495, 178] width 11 height 11
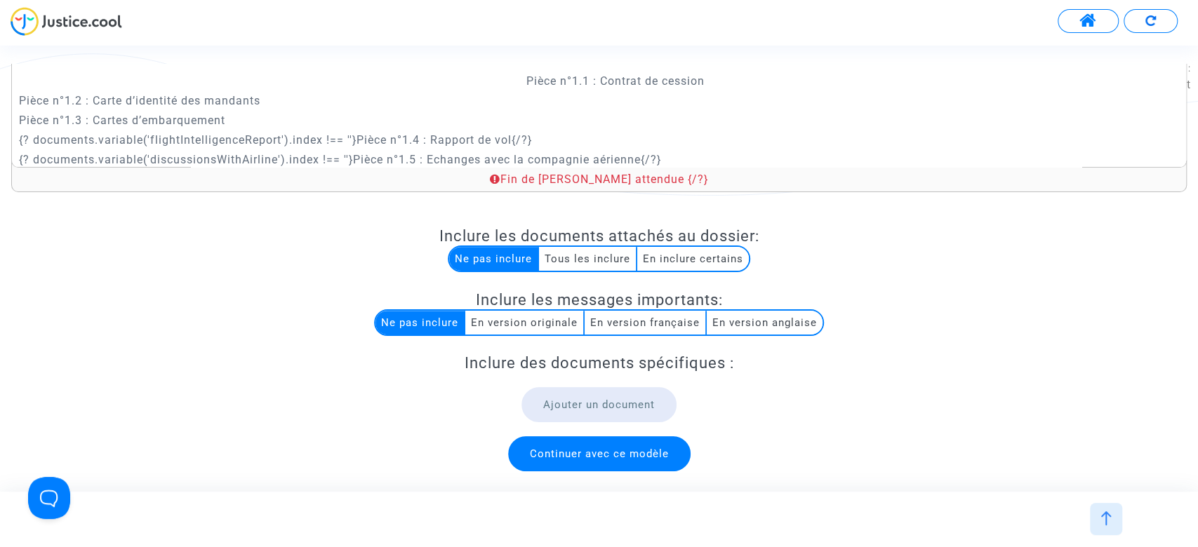
click at [621, 176] on div "Fin de balise attendue {/?}" at bounding box center [599, 179] width 1146 height 15
drag, startPoint x: 709, startPoint y: 181, endPoint x: 657, endPoint y: 177, distance: 52.8
click at [657, 177] on div "Fin de balise attendue {/?}" at bounding box center [599, 179] width 1146 height 15
click at [660, 174] on div "Fin de balise attendue {/?}" at bounding box center [599, 179] width 1146 height 15
click at [660, 180] on div "Fin de balise attendue {/?}" at bounding box center [599, 179] width 1146 height 15
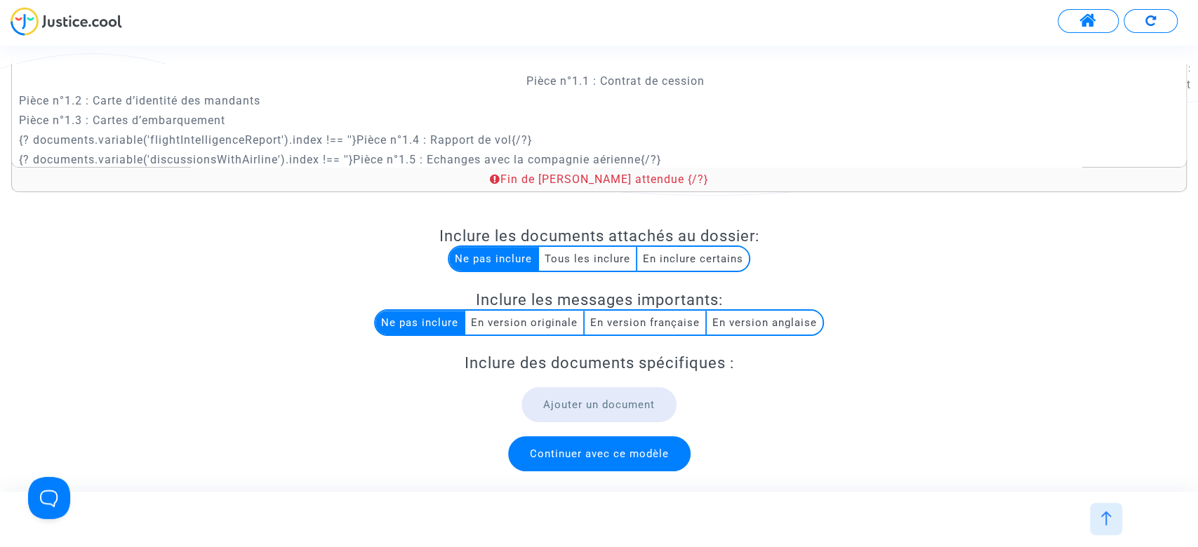
drag, startPoint x: 665, startPoint y: 181, endPoint x: 693, endPoint y: 170, distance: 30.2
click at [693, 170] on div "Fin de balise attendue {/?}" at bounding box center [598, 176] width 1175 height 31
copy div "{/?}"
click at [682, 115] on p "Pièce n°1.3 : Cartes d’embarquement" at bounding box center [599, 121] width 1161 height 18
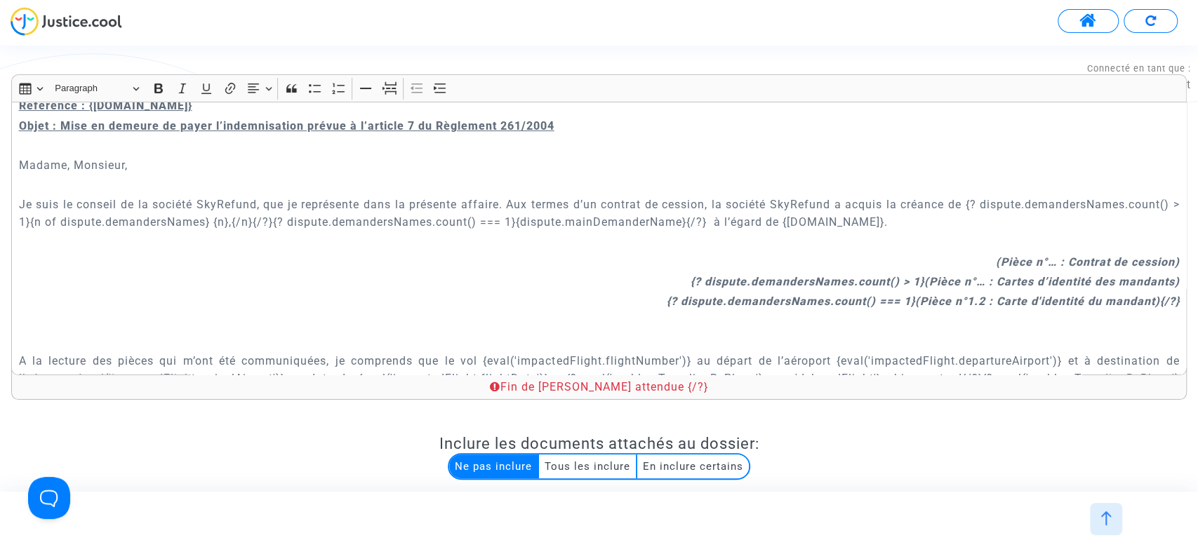
scroll to position [374, 0]
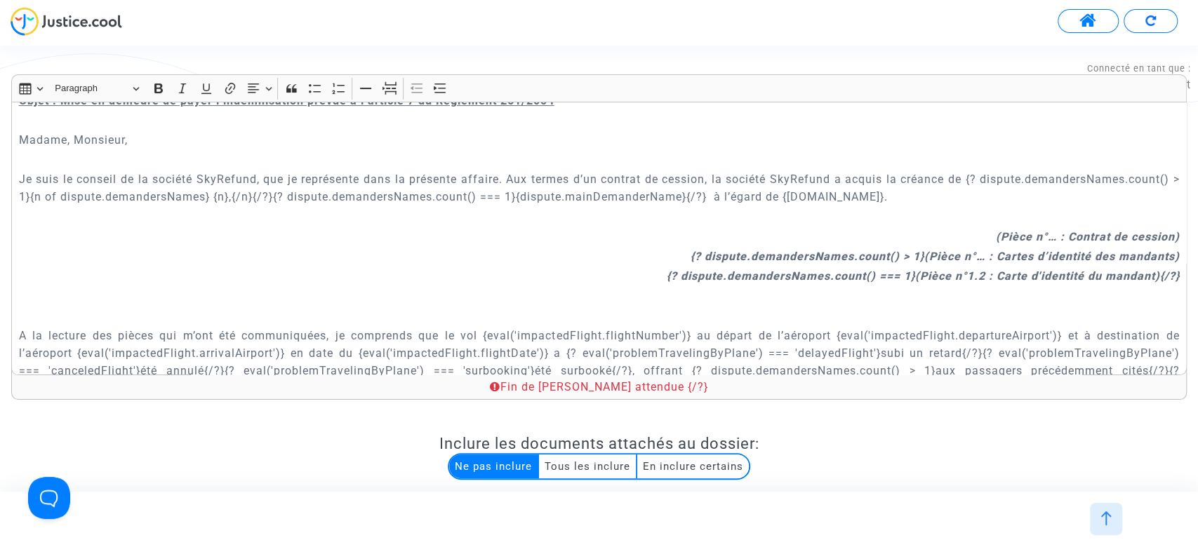
drag, startPoint x: 1165, startPoint y: 279, endPoint x: 1192, endPoint y: 295, distance: 31.5
click at [1165, 279] on div "{dispute.defender.name} {dispute.defender.address} {dispute.defender.email} Par…" at bounding box center [598, 239] width 1175 height 274
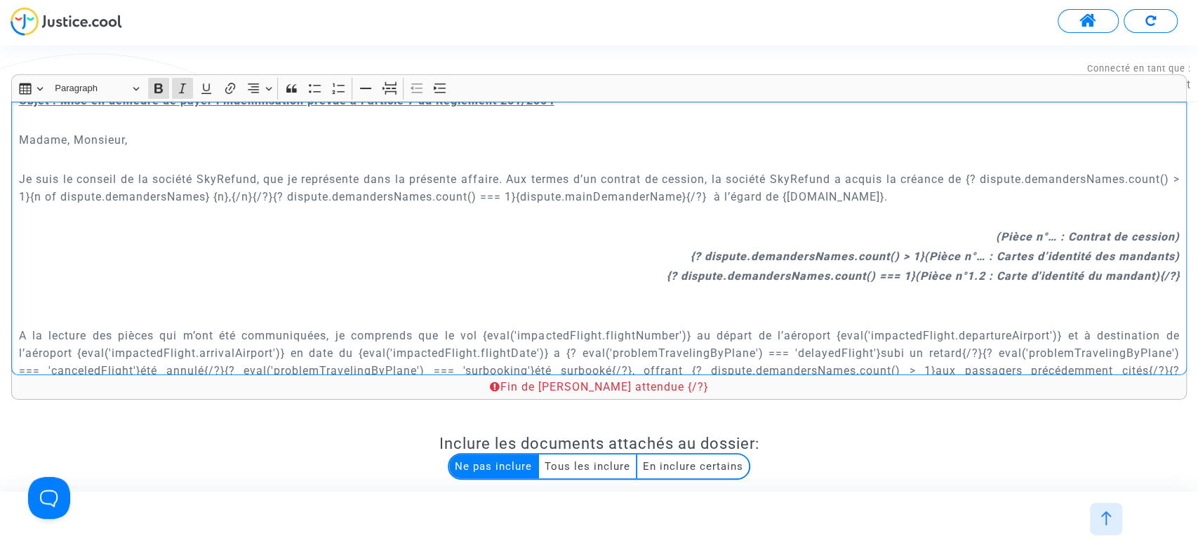
drag, startPoint x: 1145, startPoint y: 270, endPoint x: 1168, endPoint y: 272, distance: 23.3
click at [1168, 272] on div "{dispute.defender.name} {dispute.defender.address} {dispute.defender.email} Par…" at bounding box center [598, 239] width 1175 height 274
copy strong "{/?}"
click at [1167, 252] on div "{dispute.defender.name} {dispute.defender.address} {dispute.defender.email} Par…" at bounding box center [598, 239] width 1175 height 274
click at [1152, 293] on p "Rich Text Editor, main" at bounding box center [599, 296] width 1161 height 18
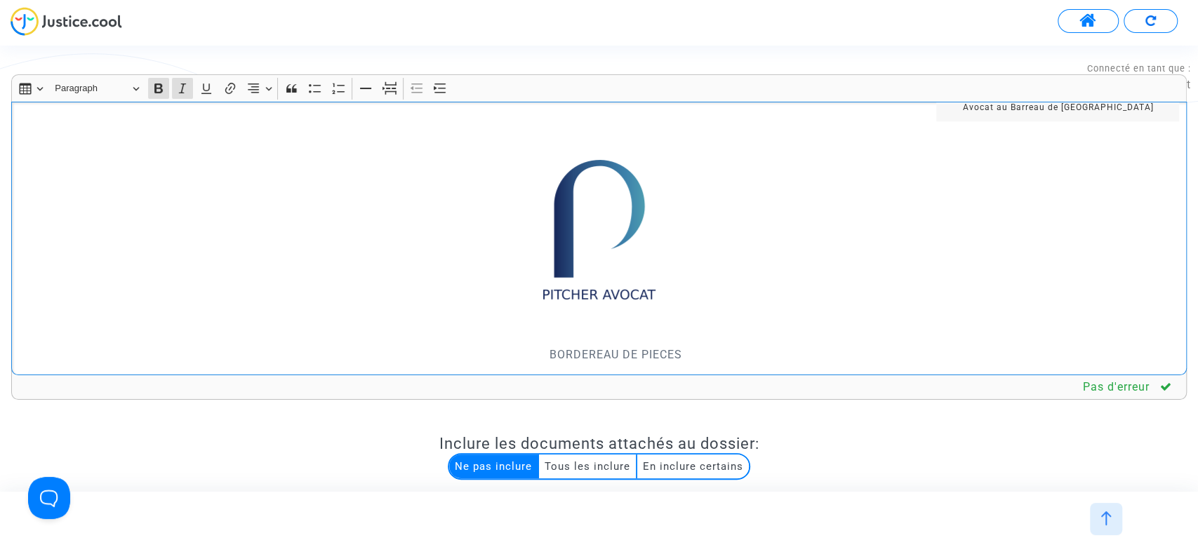
scroll to position [1123, 0]
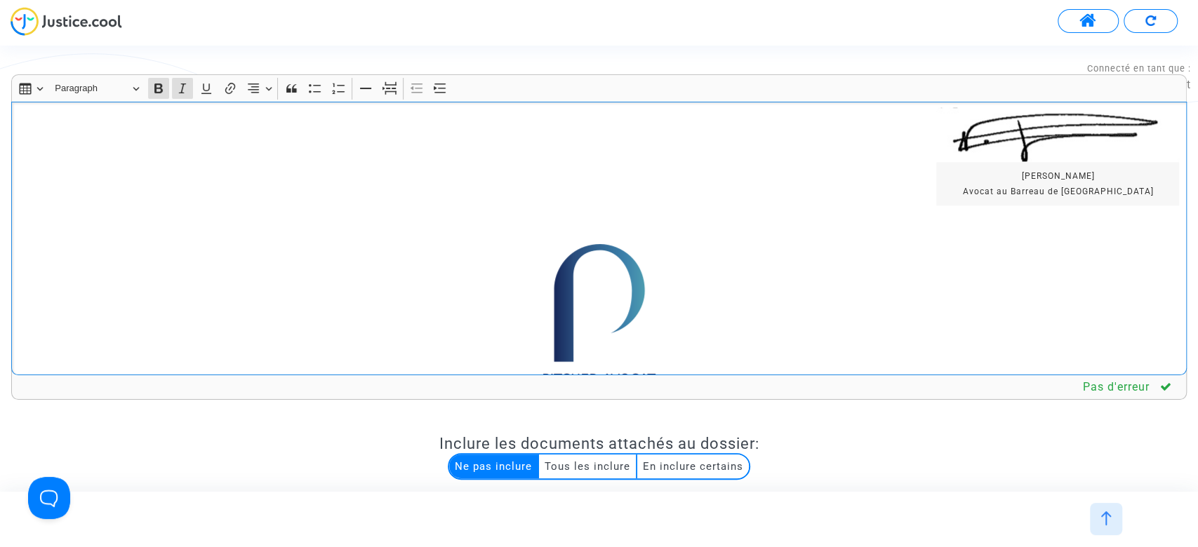
click at [803, 225] on p "Rich Text Editor, main" at bounding box center [599, 224] width 1161 height 18
click at [1016, 218] on p "Rich Text Editor, main" at bounding box center [599, 224] width 1161 height 18
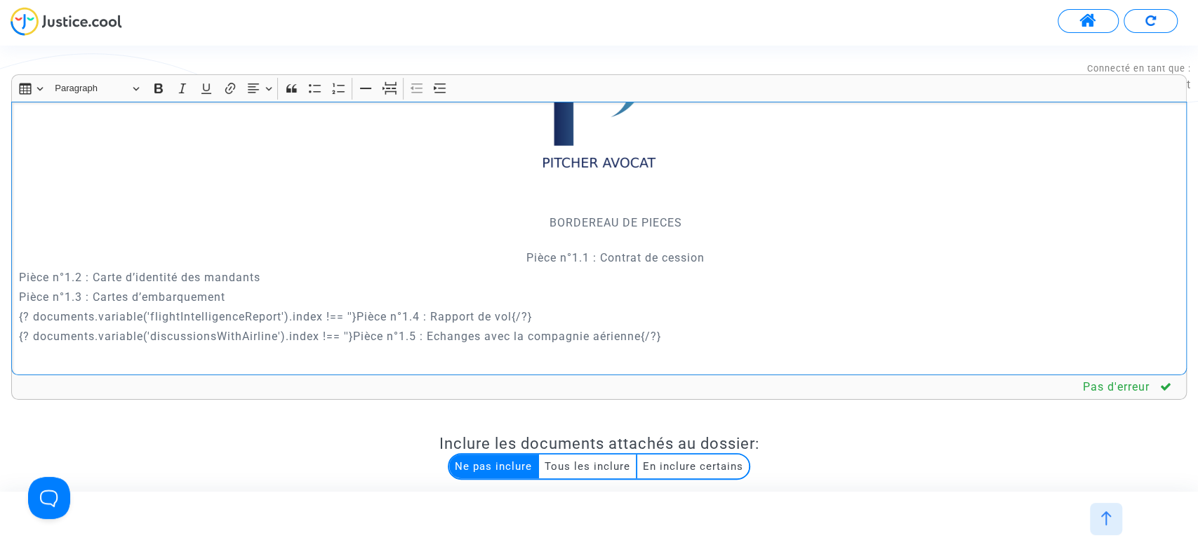
scroll to position [1078, 0]
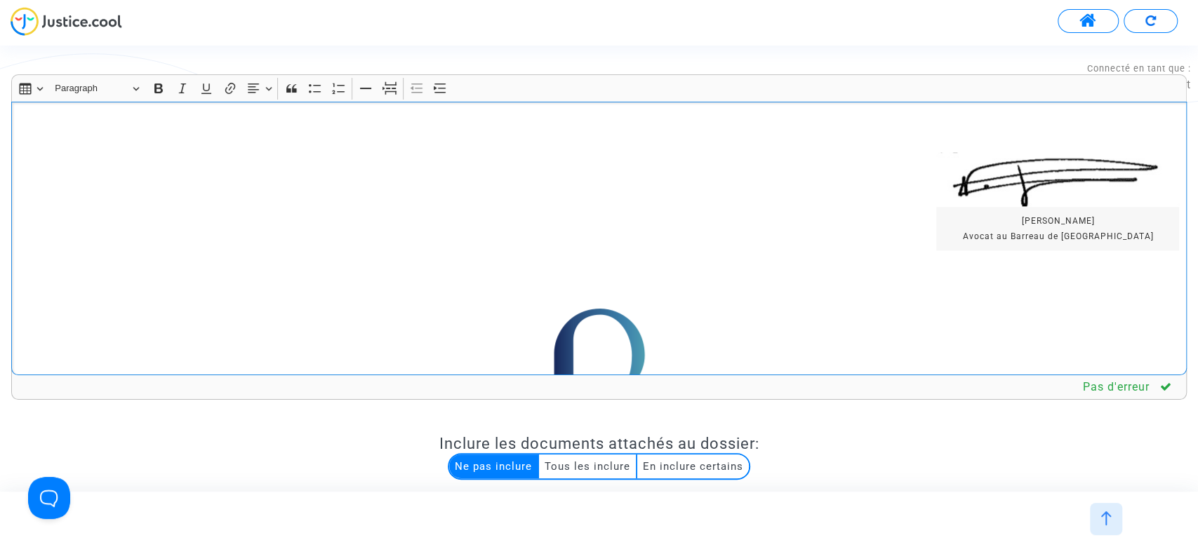
click at [511, 305] on div "{dispute.defender.name} {dispute.defender.address} {dispute.defender.email} Par…" at bounding box center [598, 239] width 1175 height 274
click at [393, 85] on icon "Editor toolbar" at bounding box center [390, 89] width 11 height 11
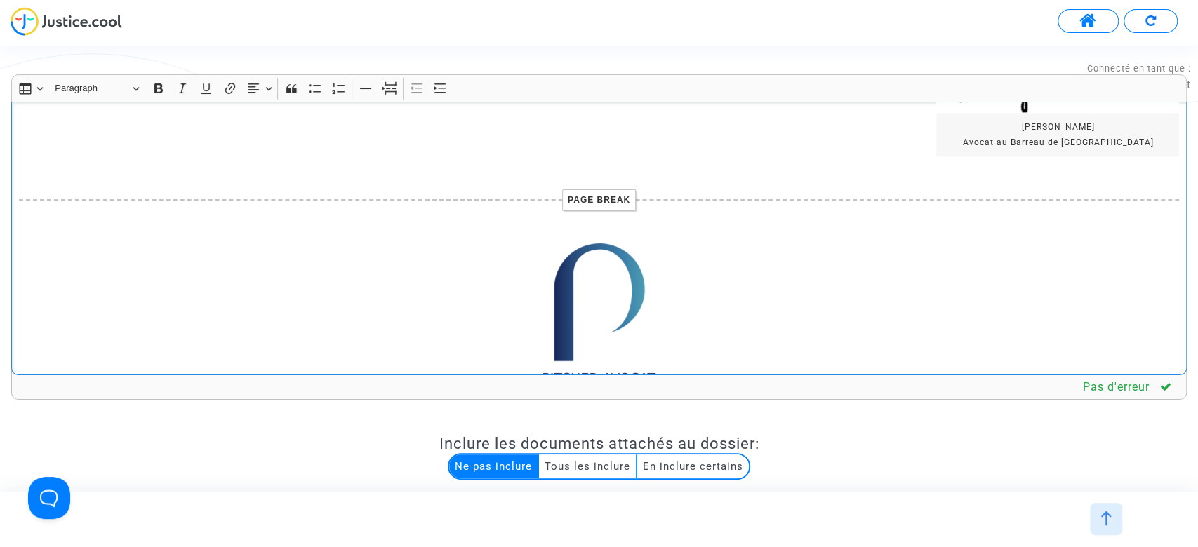
click at [504, 234] on div "{dispute.defender.name} {dispute.defender.address} {dispute.defender.email} Par…" at bounding box center [598, 239] width 1175 height 274
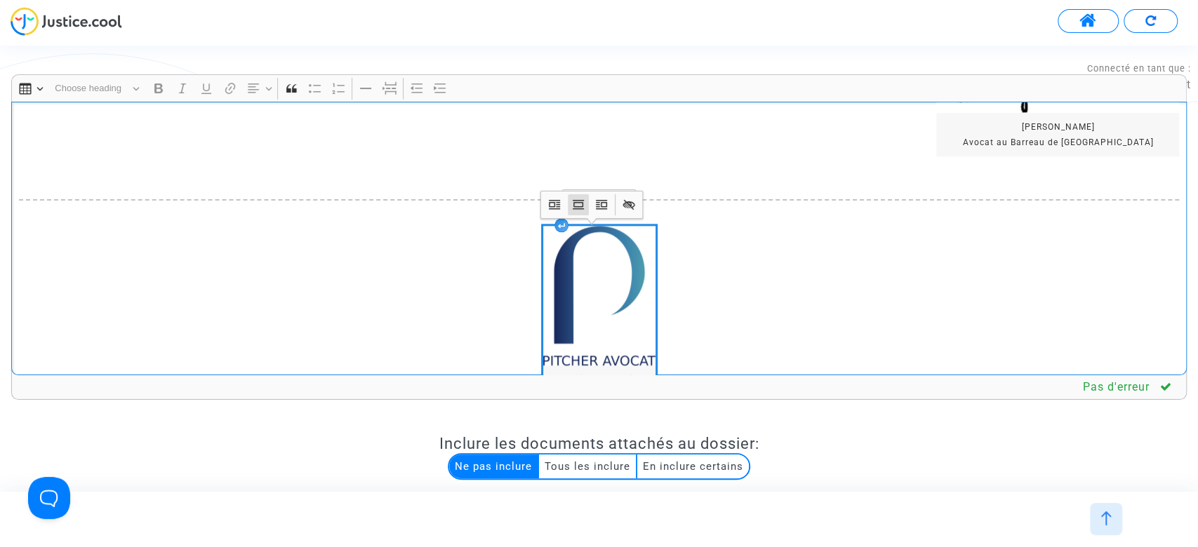
click at [887, 230] on div "{dispute.defender.name} {dispute.defender.address} {dispute.defender.email} Par…" at bounding box center [598, 239] width 1175 height 274
click at [914, 177] on p "Rich Text Editor, main" at bounding box center [599, 175] width 1161 height 18
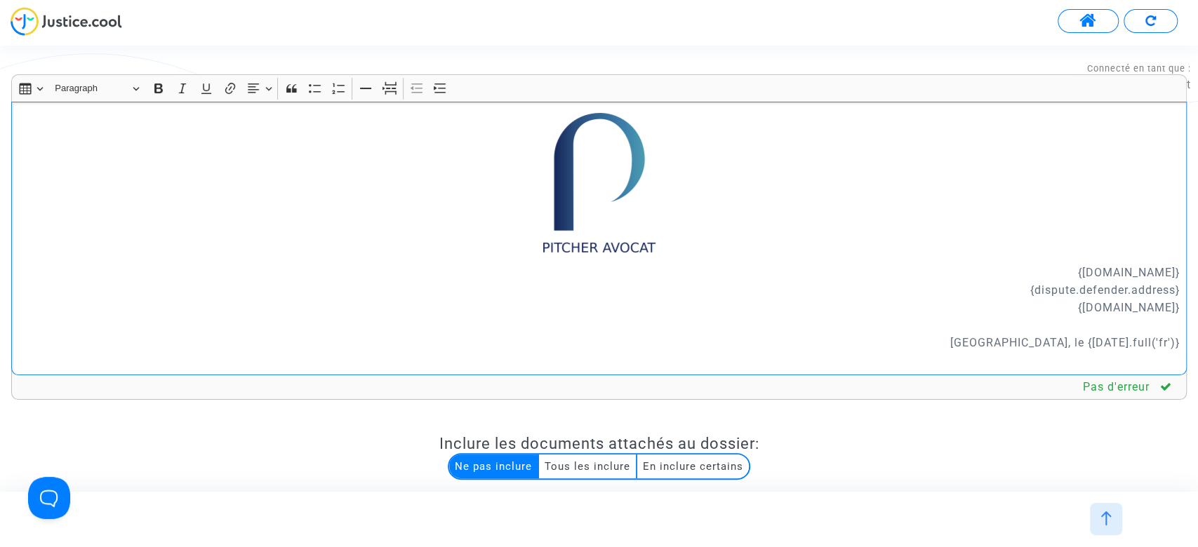
scroll to position [281, 0]
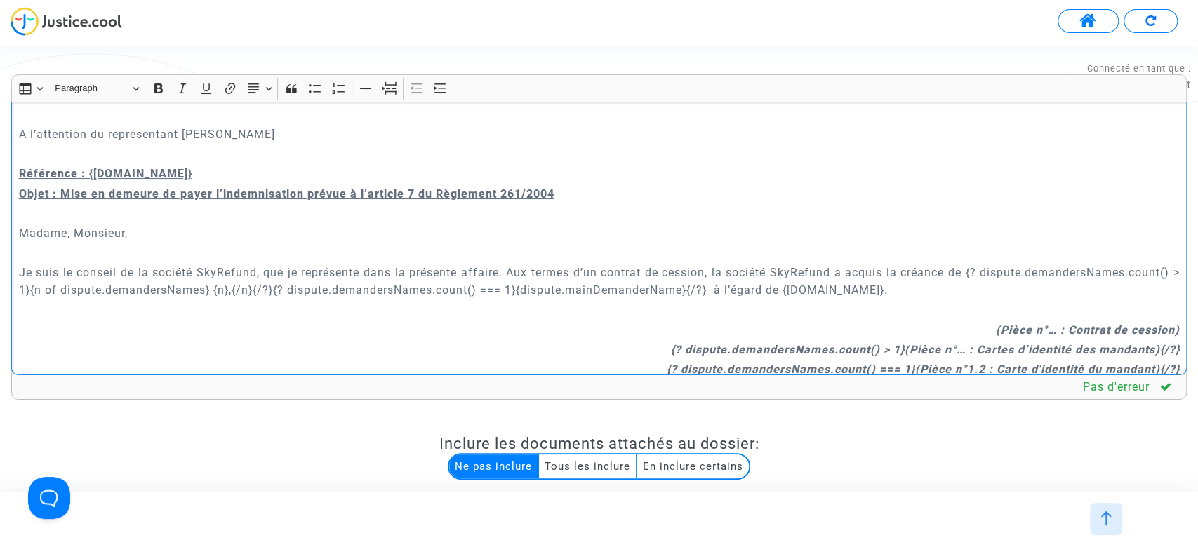
click at [636, 213] on p "Rich Text Editor, main" at bounding box center [599, 214] width 1161 height 18
click at [942, 227] on p "Madame, Monsieur," at bounding box center [599, 234] width 1161 height 18
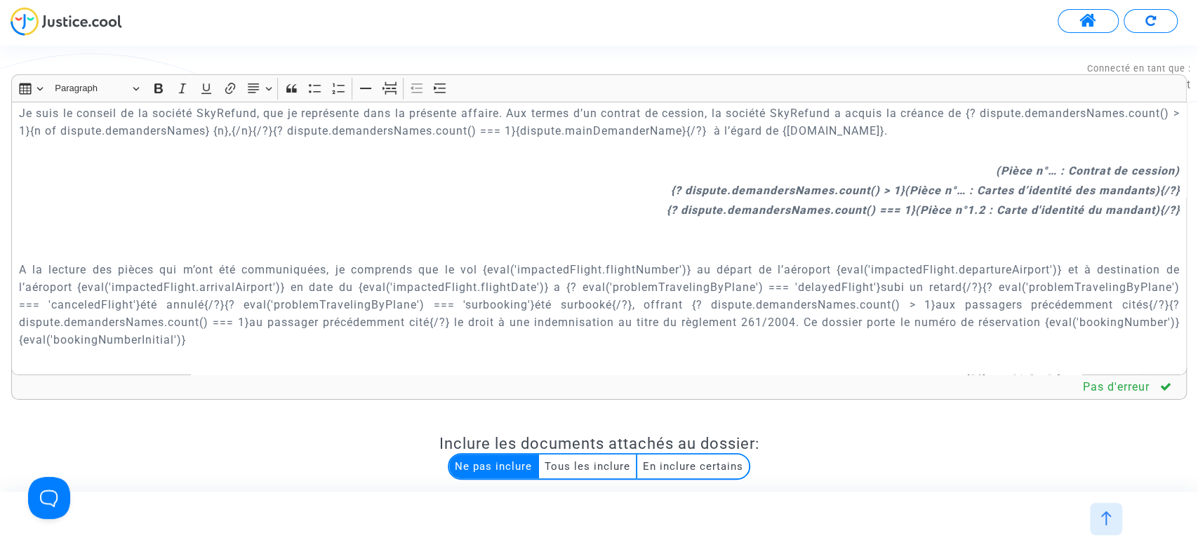
scroll to position [467, 0]
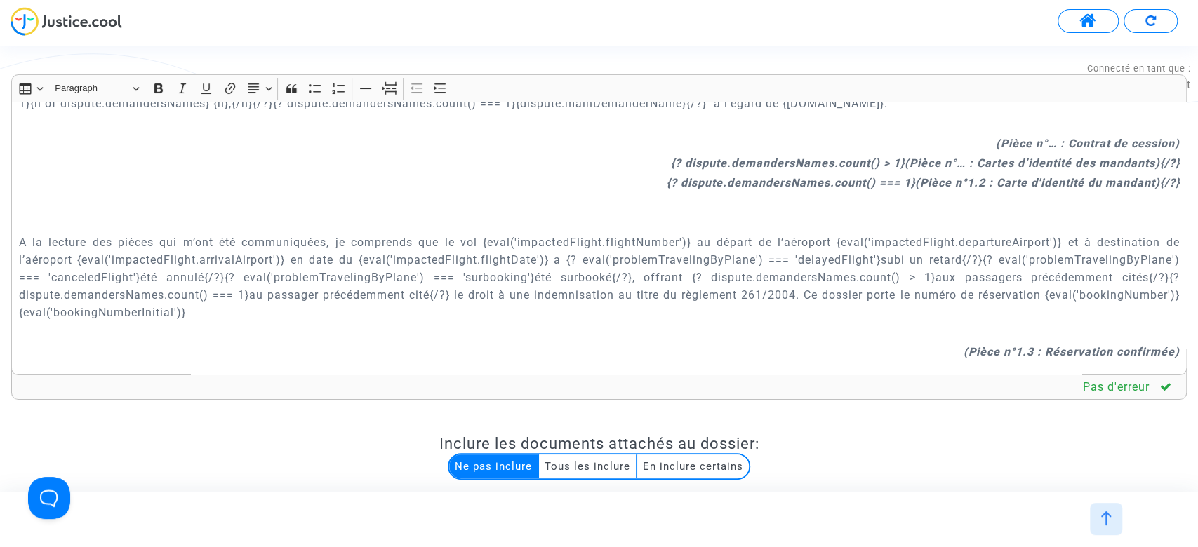
click at [1044, 144] on strong "(Pièce n°… : Contrat de cession)" at bounding box center [1087, 143] width 184 height 13
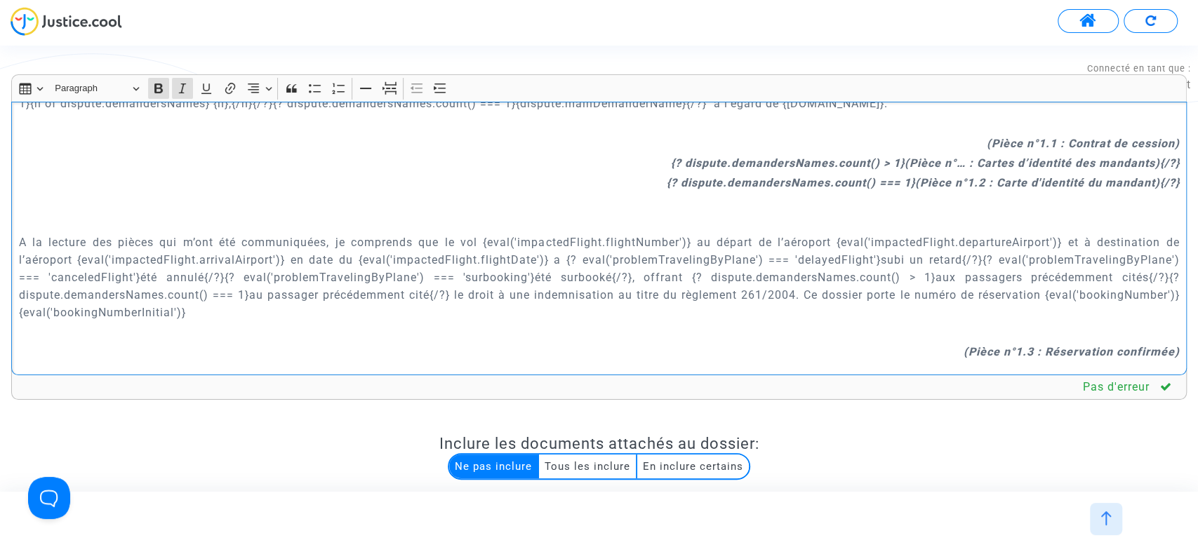
click at [947, 159] on strong "{? dispute.demandersNames.count() > 1}(Pièce n°… : Cartes d’identité des mandan…" at bounding box center [924, 162] width 509 height 13
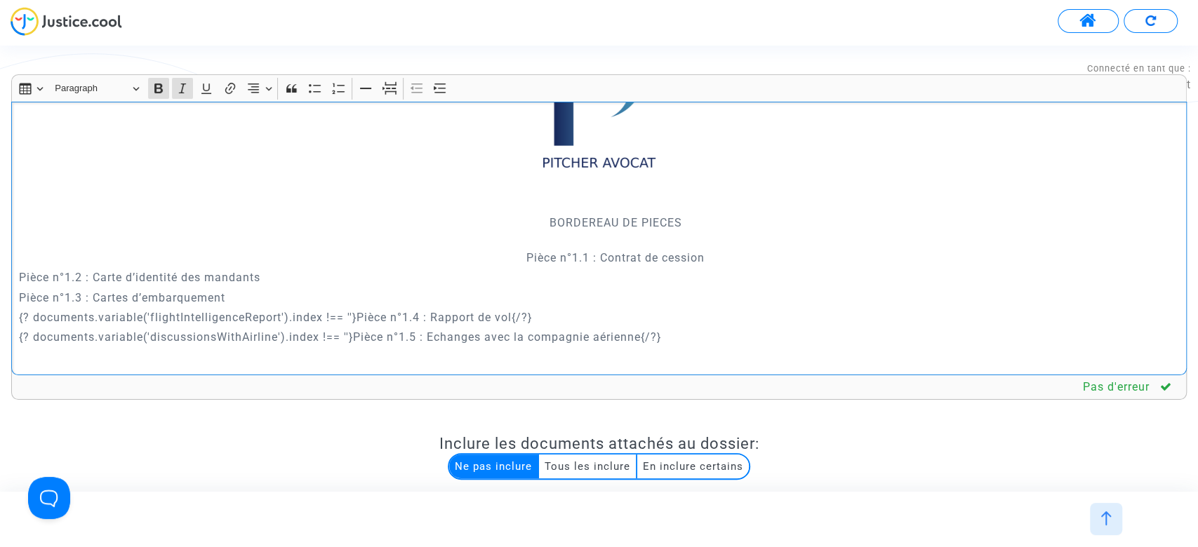
scroll to position [208, 0]
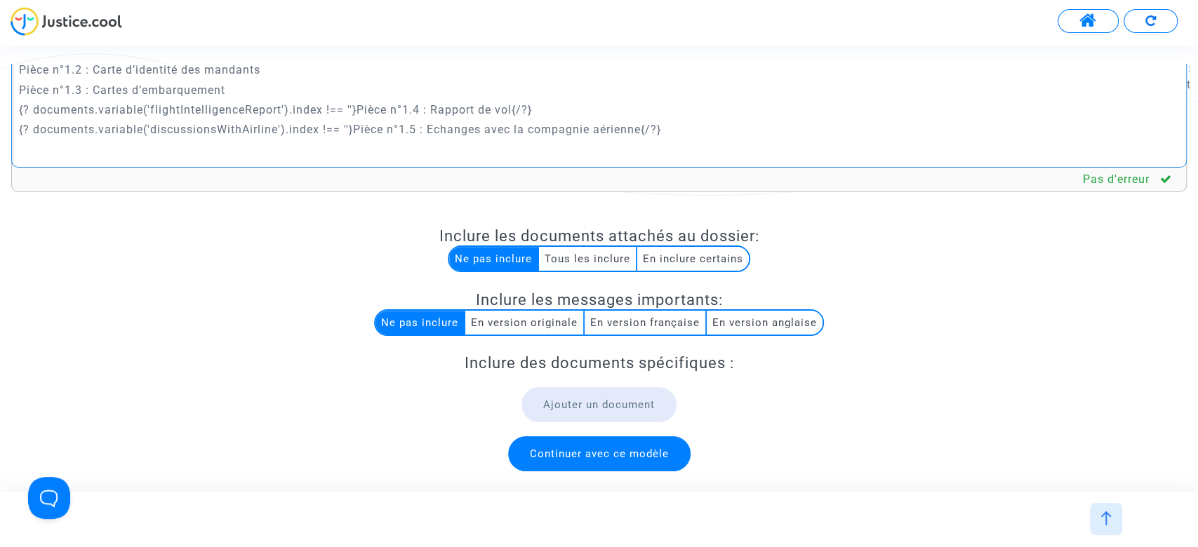
click at [585, 265] on multi-toggle-item "Tous les inclure" at bounding box center [588, 259] width 98 height 24
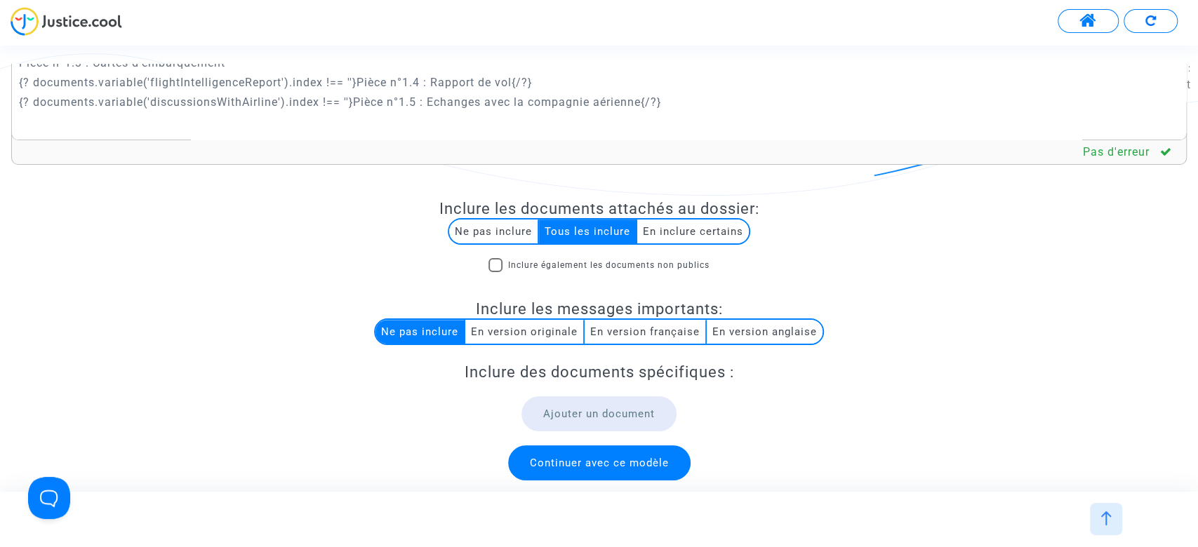
scroll to position [244, 0]
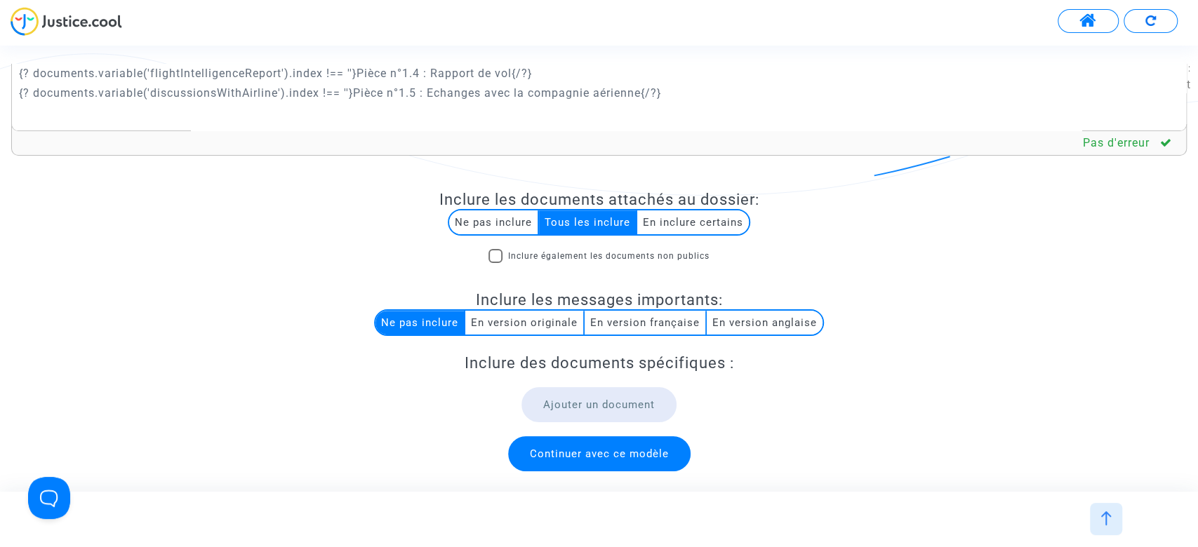
click at [677, 448] on span "Continuer avec ce modèle" at bounding box center [599, 453] width 182 height 35
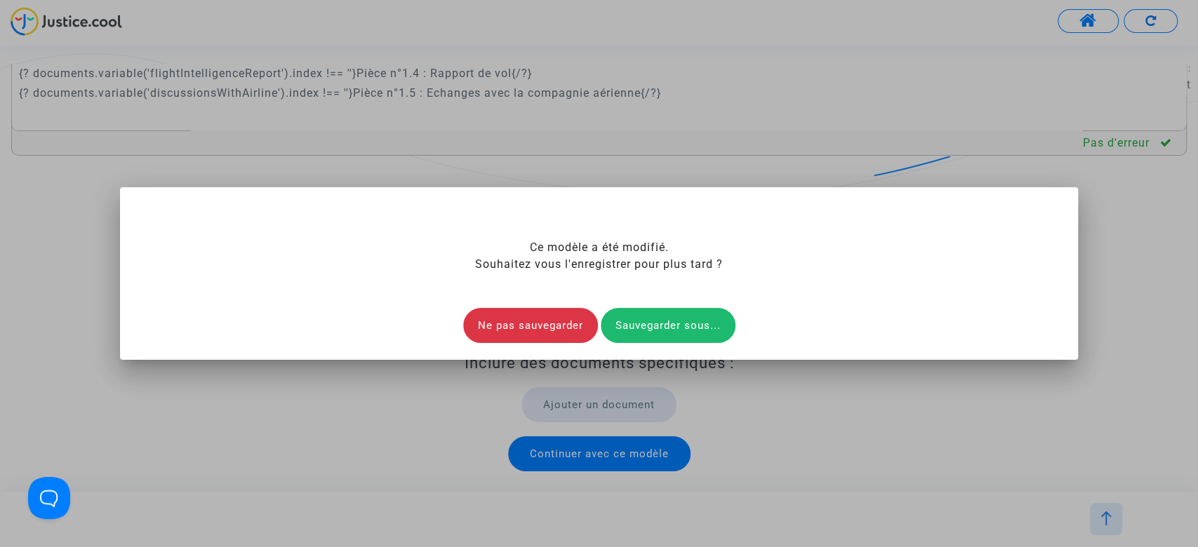
click at [641, 328] on div "Sauvegarder sous..." at bounding box center [668, 325] width 135 height 35
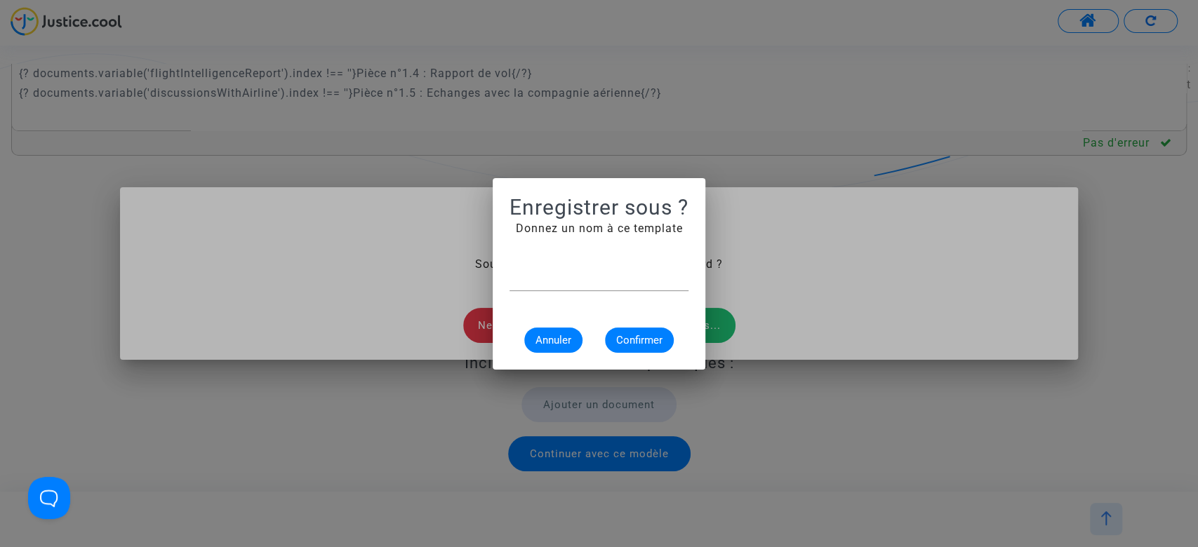
click at [608, 277] on input "text" at bounding box center [598, 280] width 179 height 13
type input "MED aérien SkyRefund"
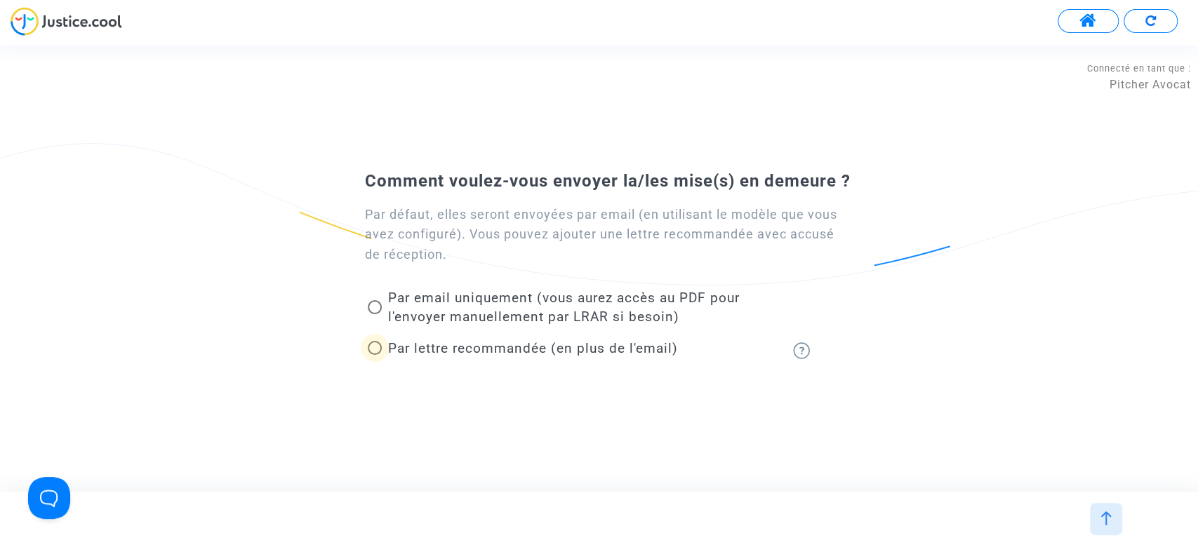
click at [476, 351] on span "Par lettre recommandée (en plus de l'email)" at bounding box center [532, 348] width 290 height 16
click at [375, 355] on input "Par lettre recommandée (en plus de l'email)" at bounding box center [374, 355] width 1 height 1
radio input "true"
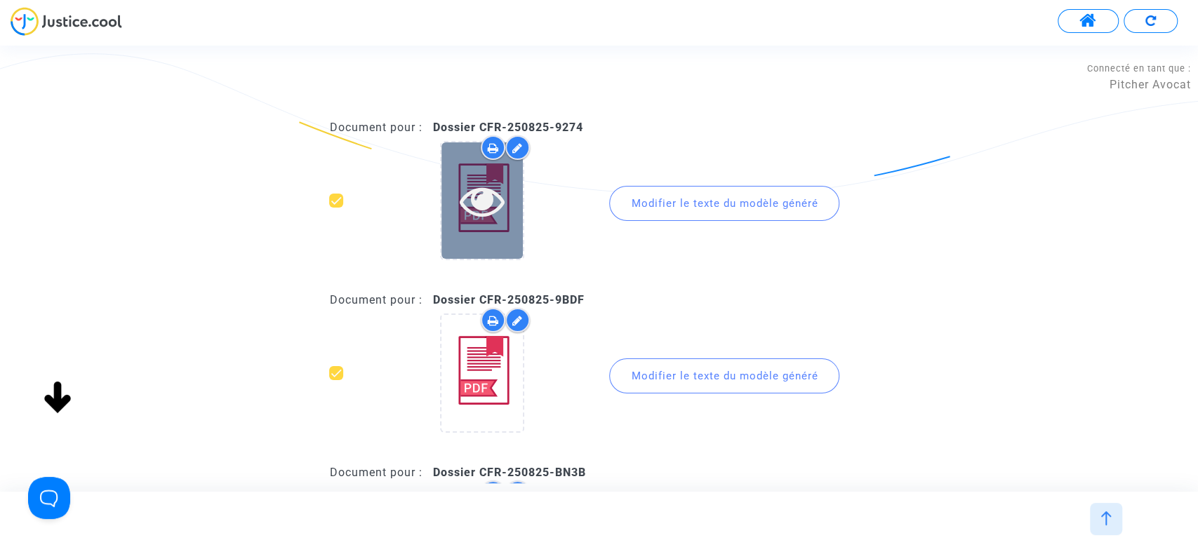
click at [512, 220] on div at bounding box center [481, 200] width 81 height 45
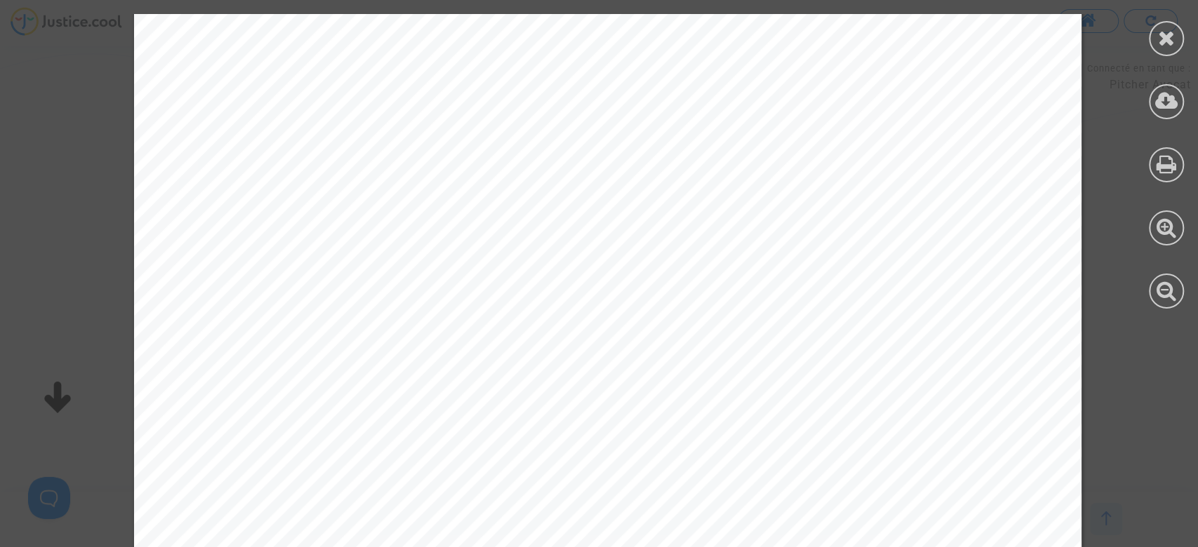
scroll to position [2432, 0]
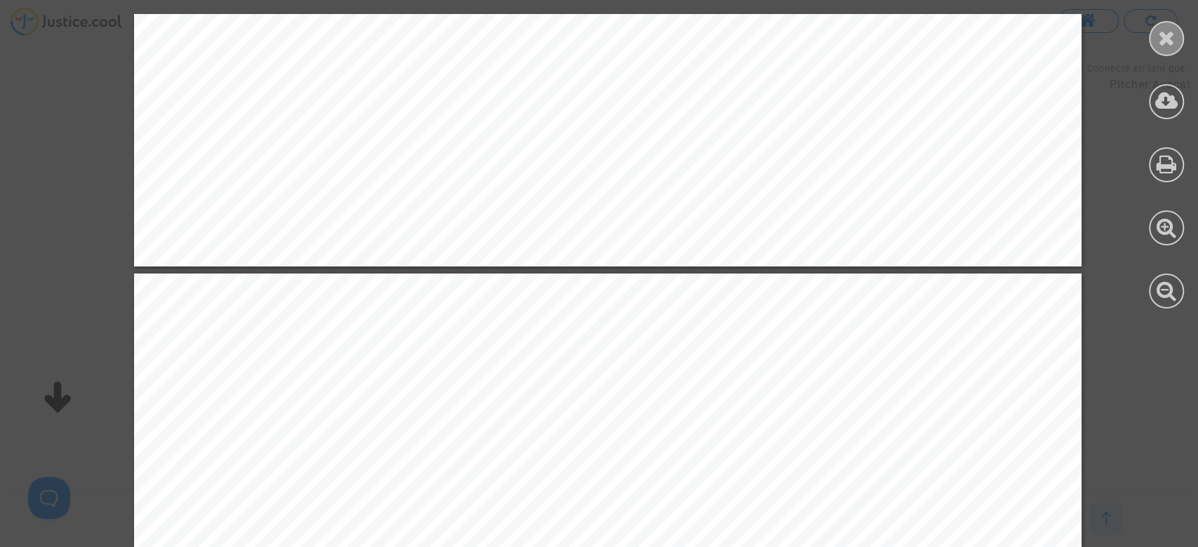
click at [1164, 36] on icon at bounding box center [1167, 37] width 18 height 21
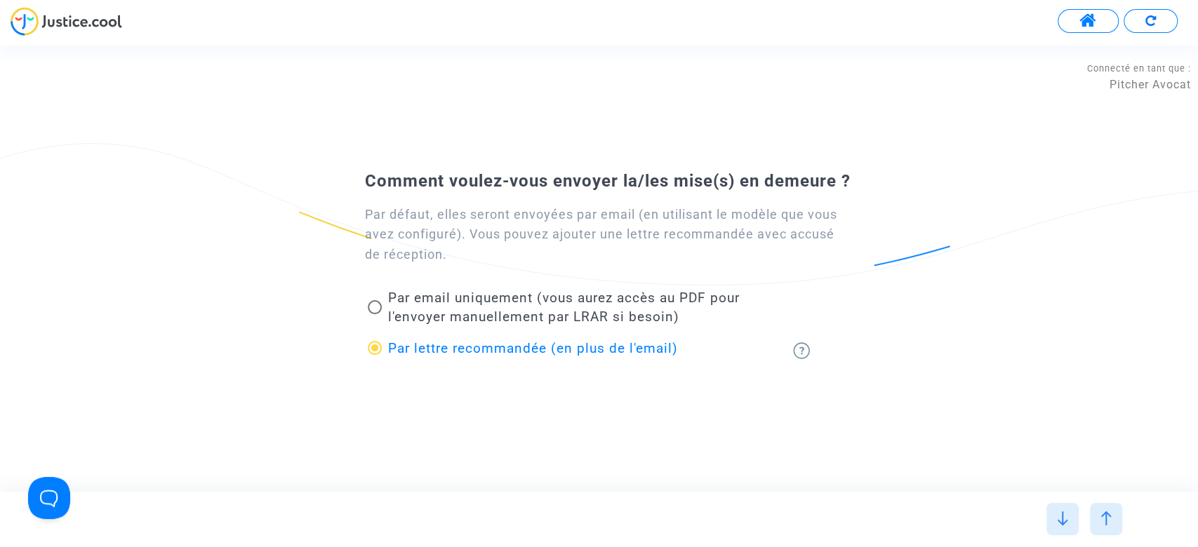
click at [1112, 519] on img at bounding box center [1106, 519] width 14 height 14
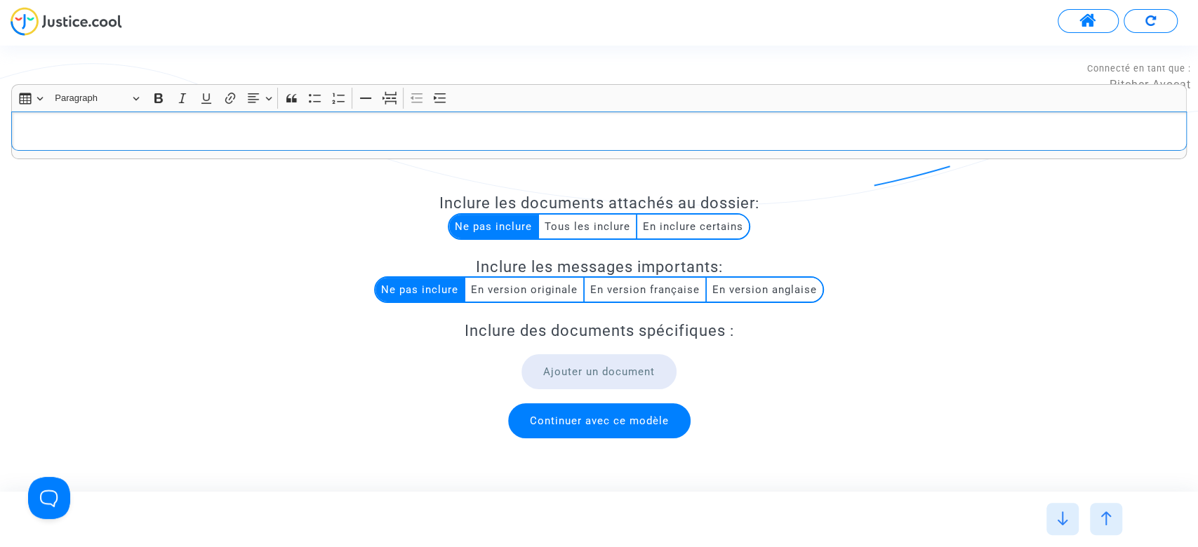
click at [890, 149] on div "Rich Text Editor, main" at bounding box center [598, 131] width 1175 height 39
click at [1077, 524] on div at bounding box center [1062, 519] width 32 height 32
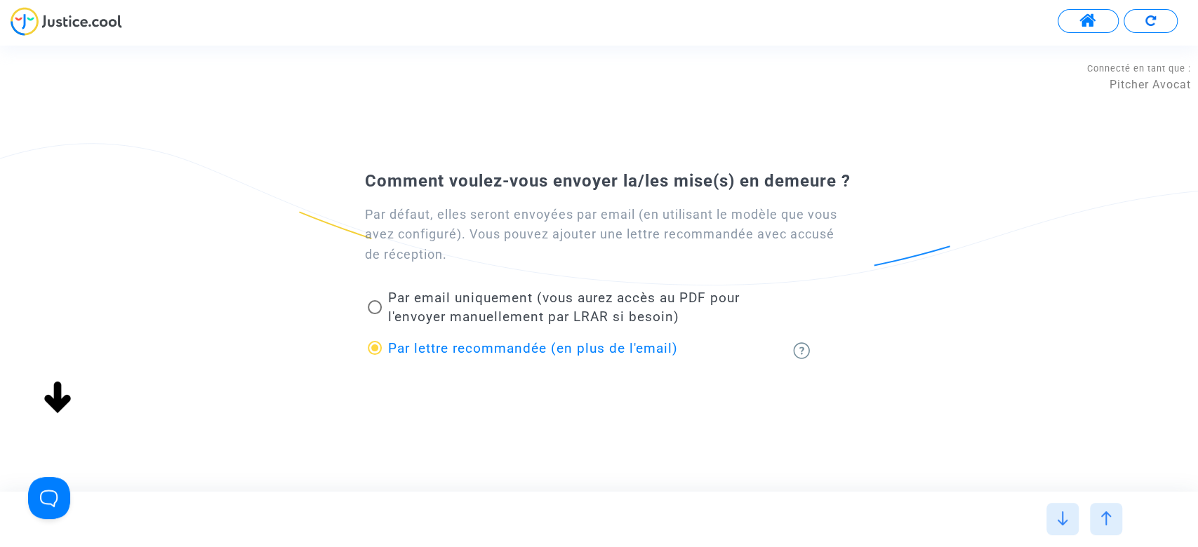
click at [72, 30] on img at bounding box center [67, 21] width 112 height 29
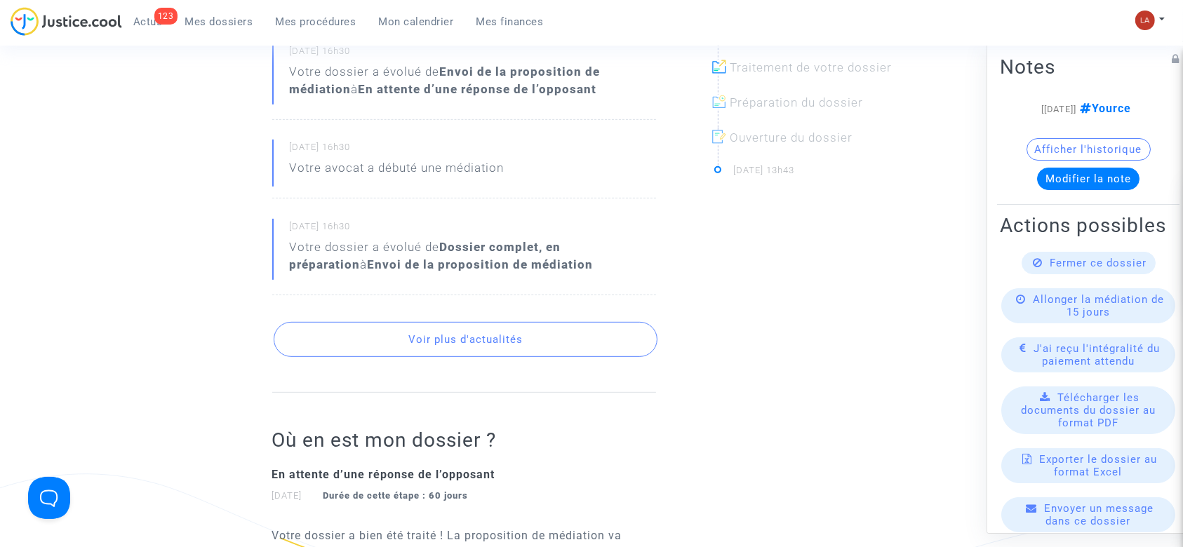
click at [444, 336] on button "Voir plus d'actualités" at bounding box center [466, 339] width 384 height 35
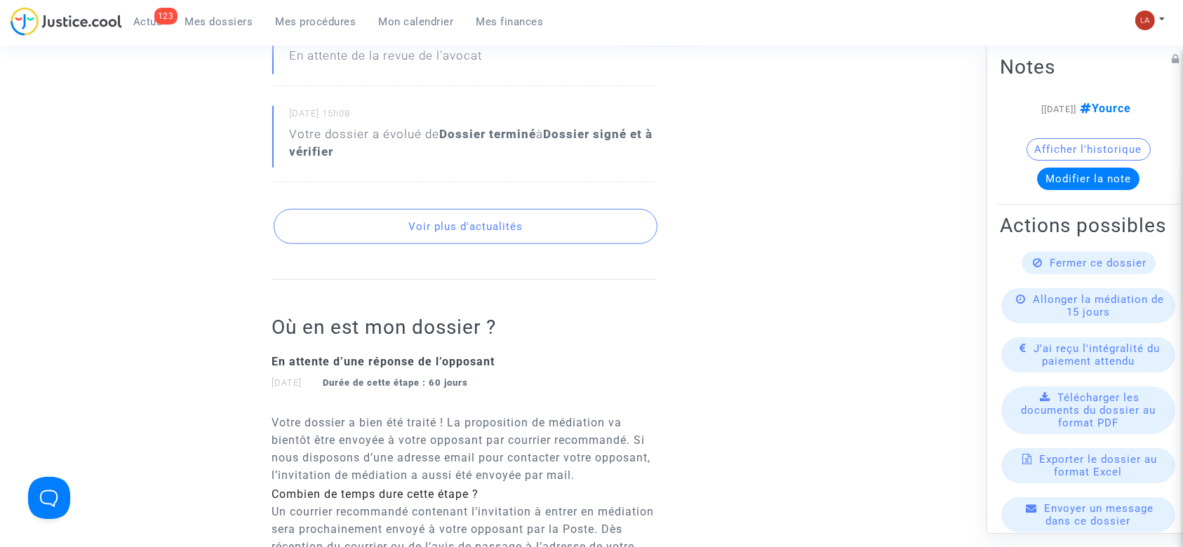
scroll to position [1123, 0]
click at [486, 234] on button "Voir plus d'actualités" at bounding box center [466, 225] width 384 height 35
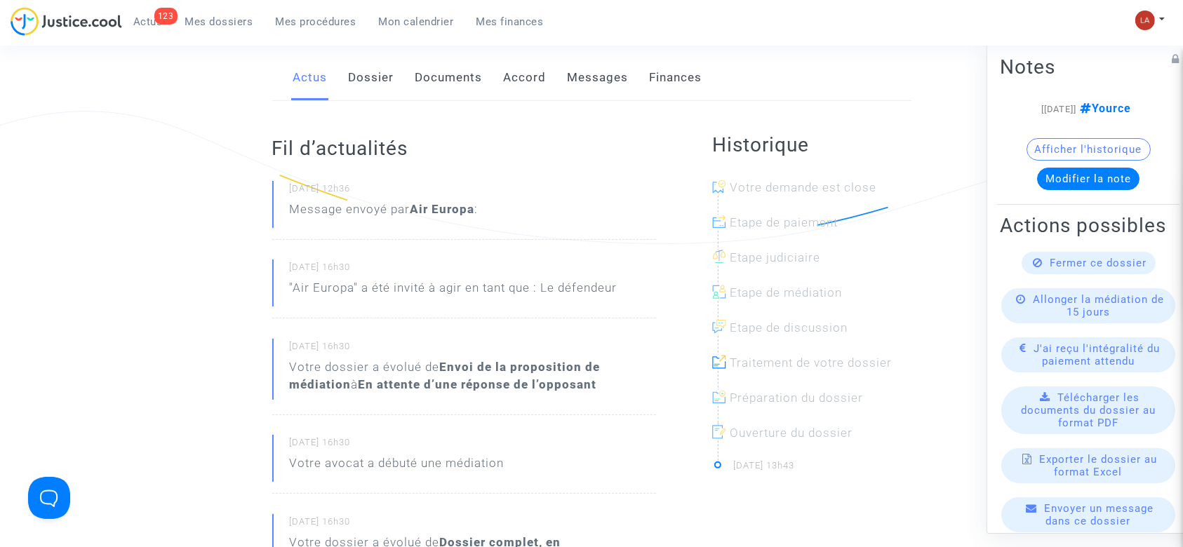
scroll to position [0, 0]
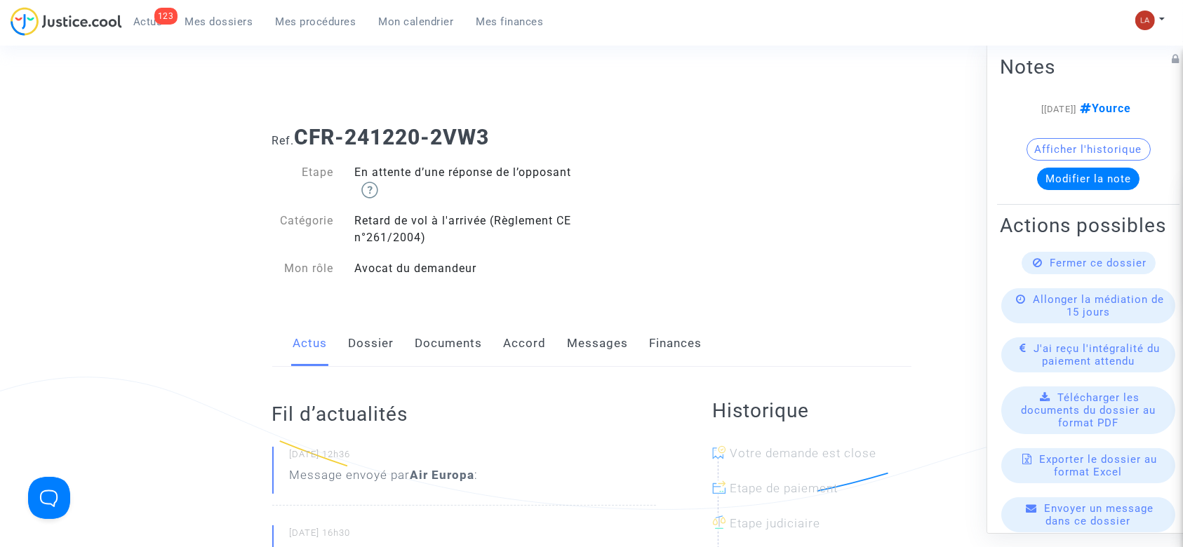
click at [601, 352] on link "Messages" at bounding box center [598, 344] width 61 height 46
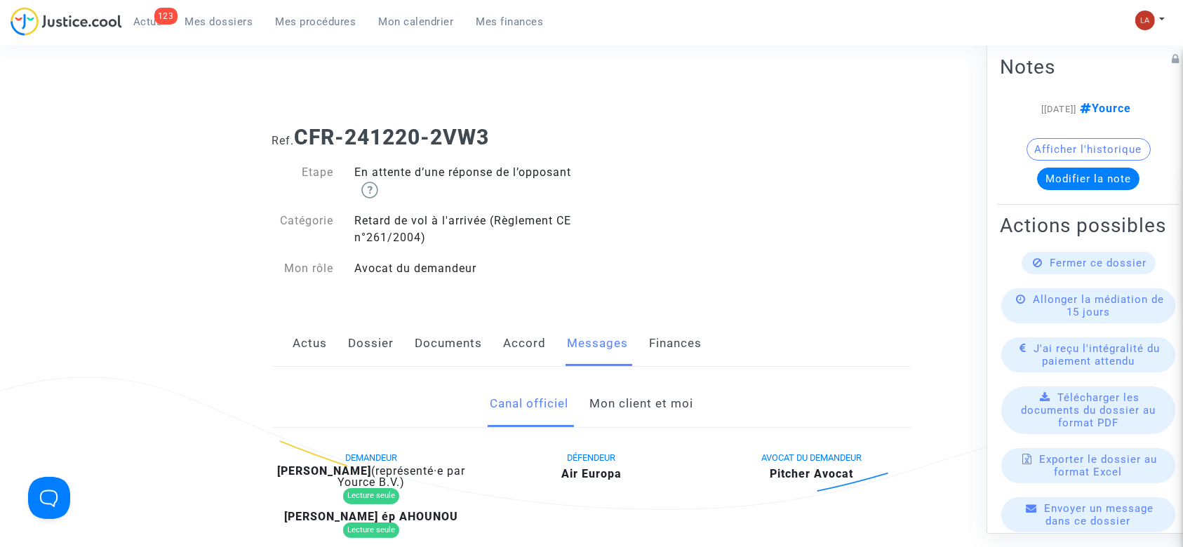
click at [627, 404] on link "Mon client et moi" at bounding box center [641, 404] width 104 height 46
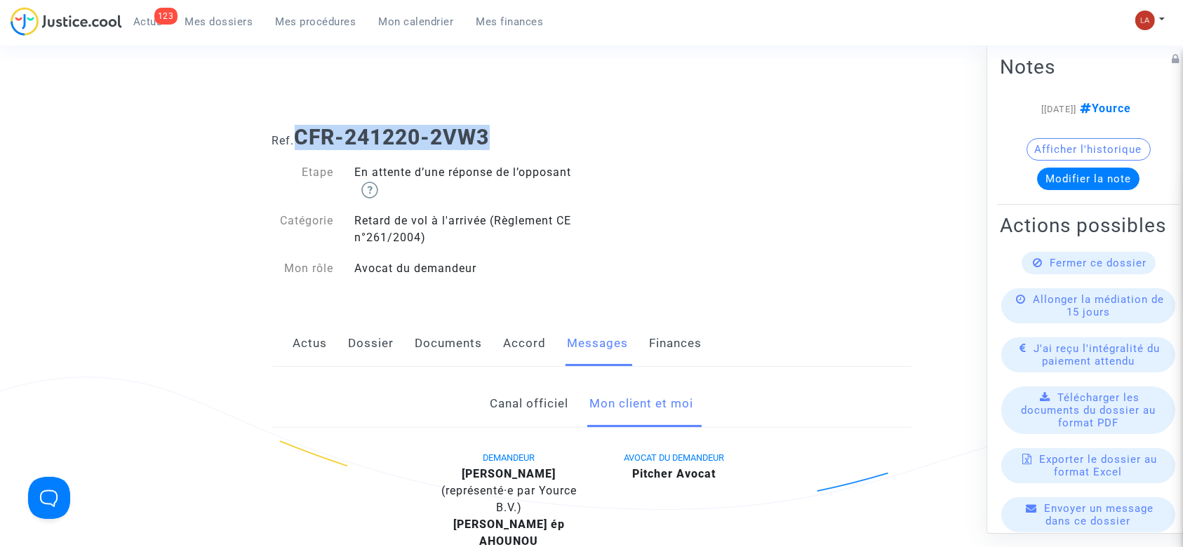
drag, startPoint x: 303, startPoint y: 142, endPoint x: 498, endPoint y: 133, distance: 195.3
click at [498, 133] on h1 "Ref. CFR-241220-2VW3" at bounding box center [591, 137] width 639 height 25
copy b "CFR-241220-2VW3"
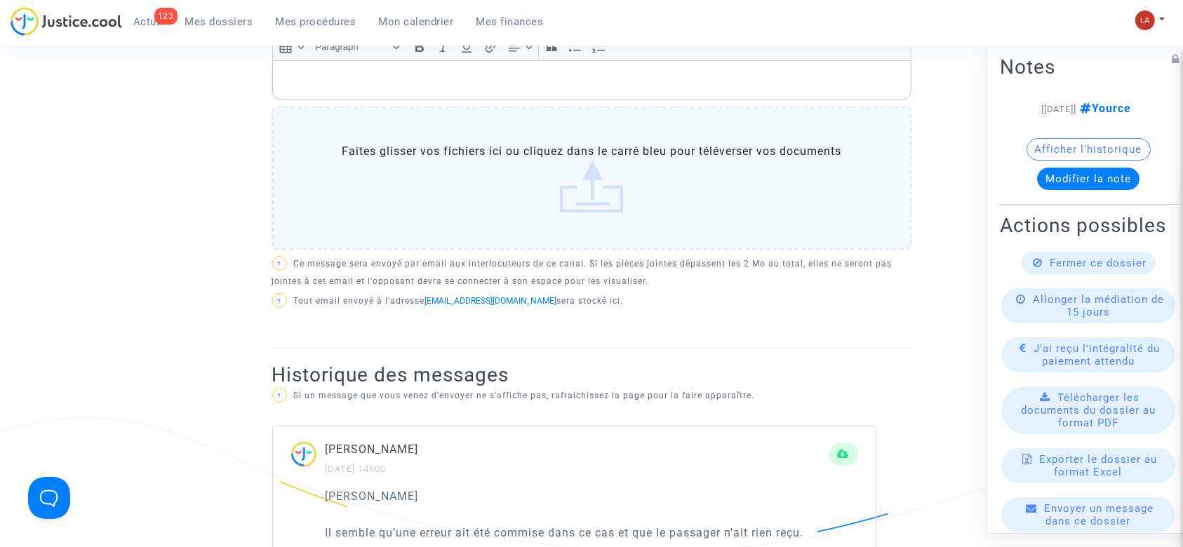
scroll to position [842, 0]
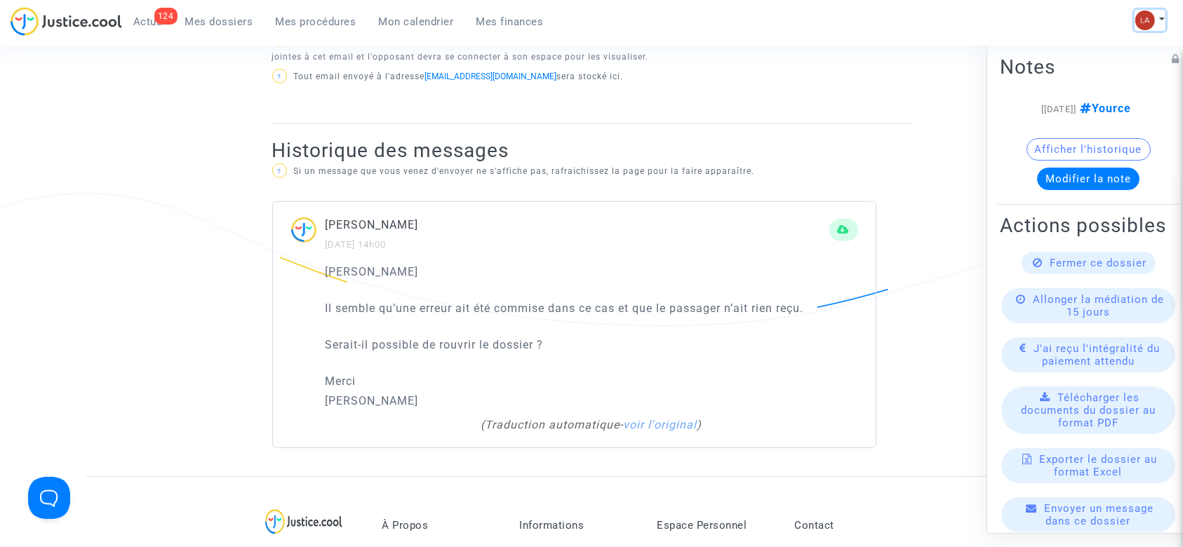
click at [1153, 25] on img at bounding box center [1145, 21] width 20 height 20
click at [1077, 73] on link "Changer de compte" at bounding box center [1094, 72] width 142 height 22
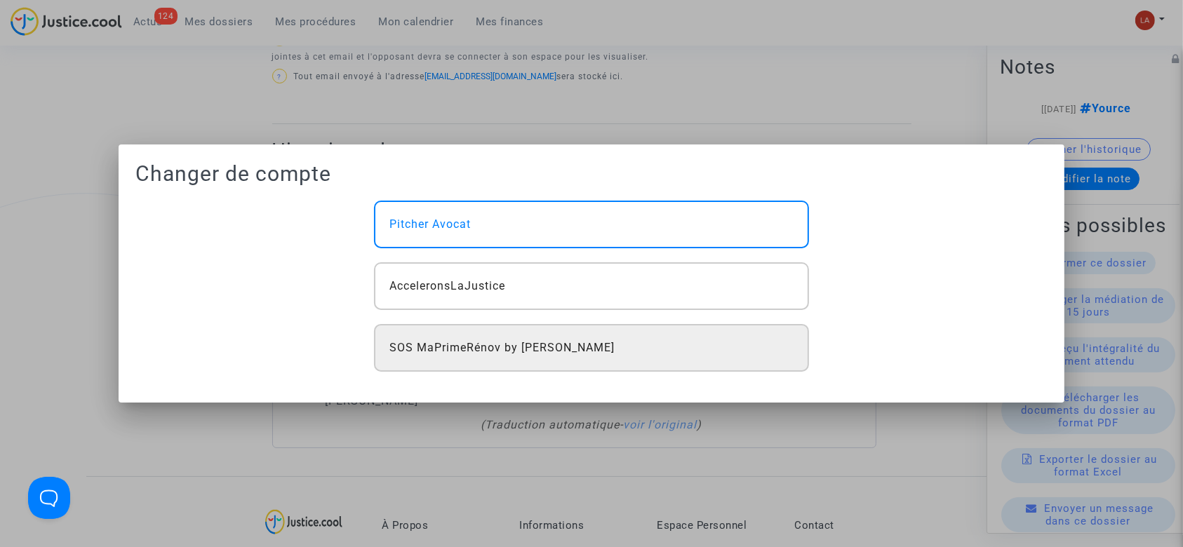
click at [521, 351] on span "SOS MaPrimeRénov by Pitcher Avocat" at bounding box center [501, 348] width 225 height 17
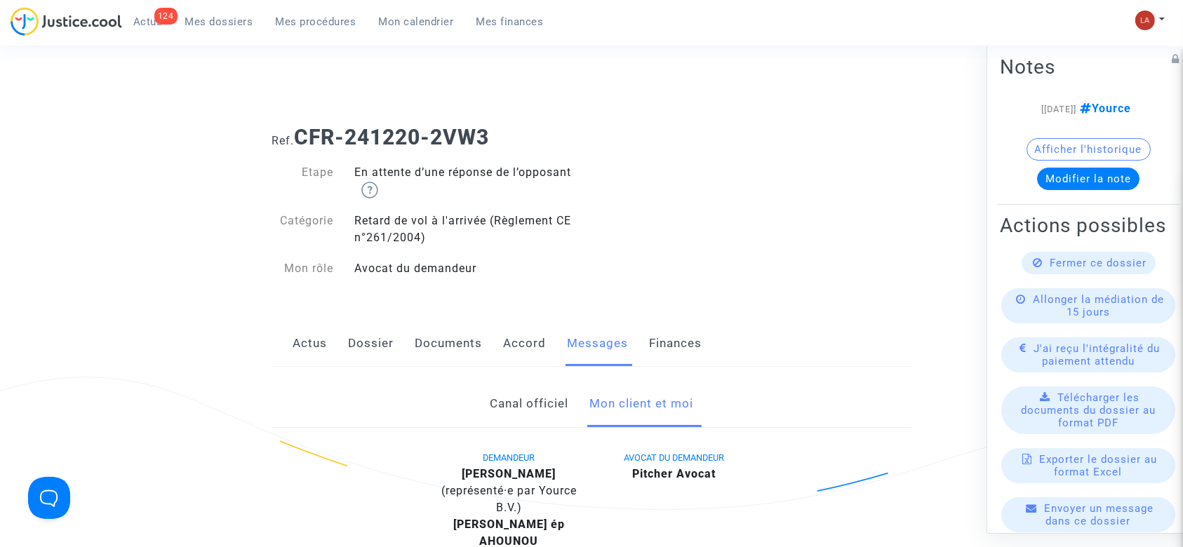
scroll to position [842, 0]
